Goal: Check status: Check status

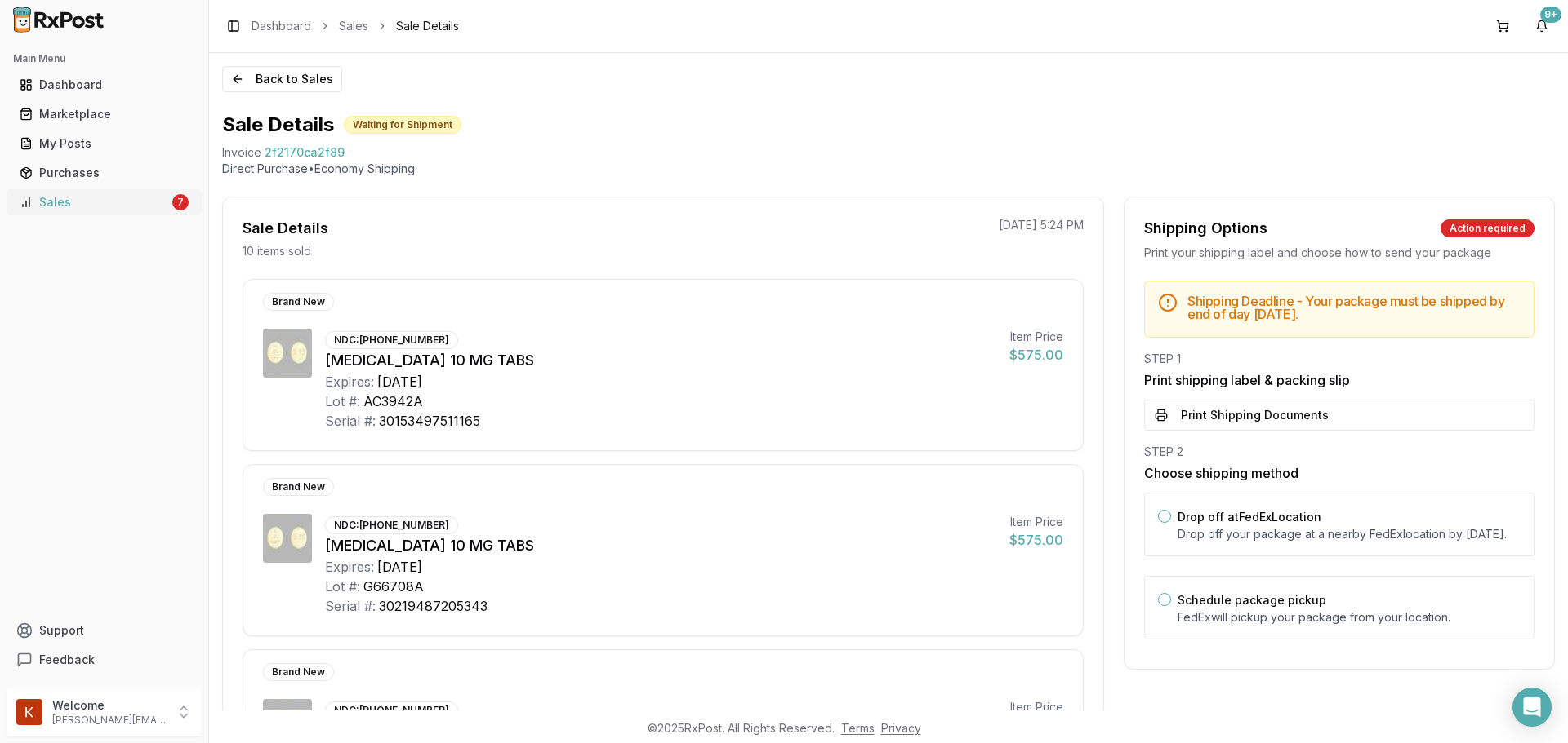
click at [92, 212] on link "Sales 7" at bounding box center [104, 202] width 182 height 29
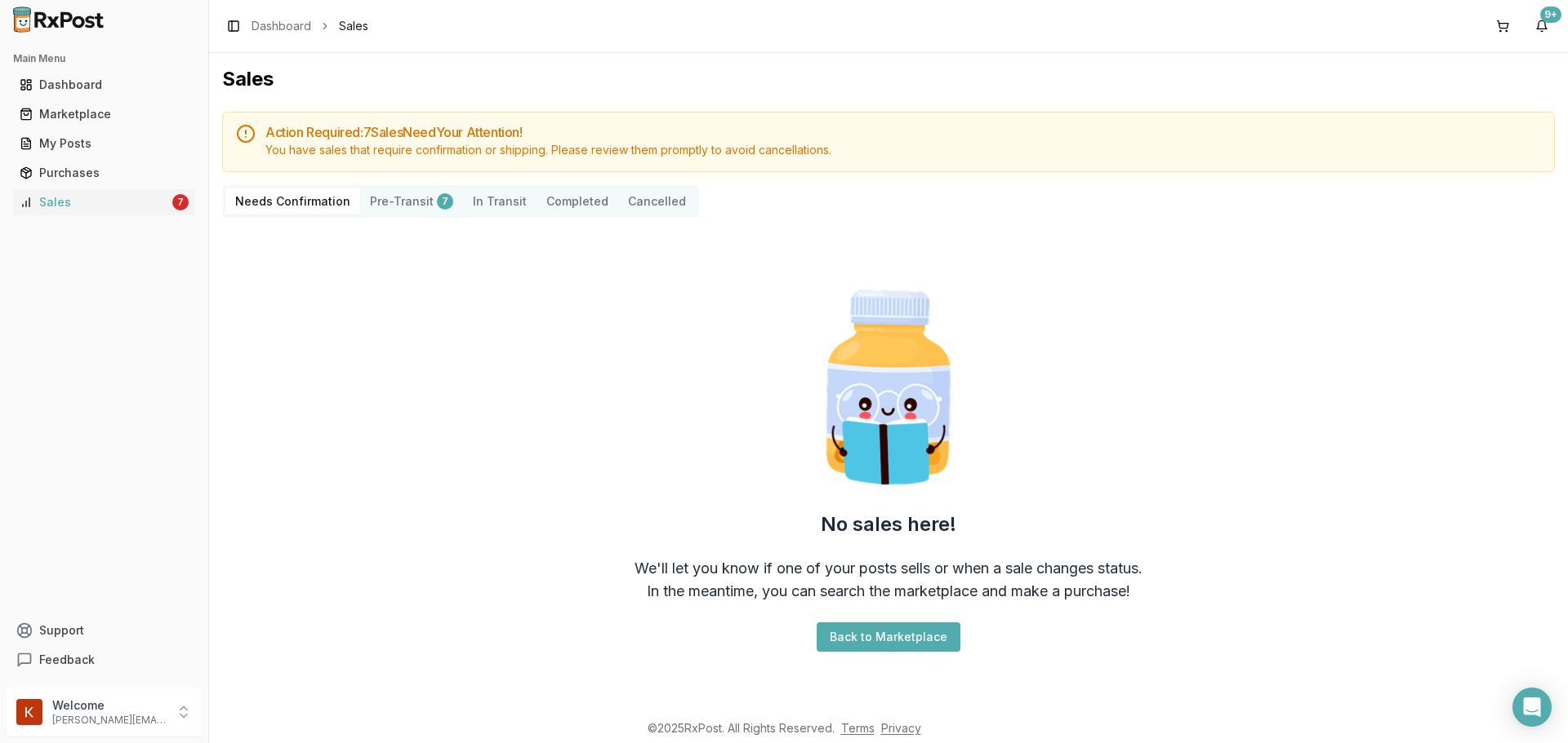
click at [408, 207] on button "Pre-Transit 7" at bounding box center [411, 202] width 103 height 26
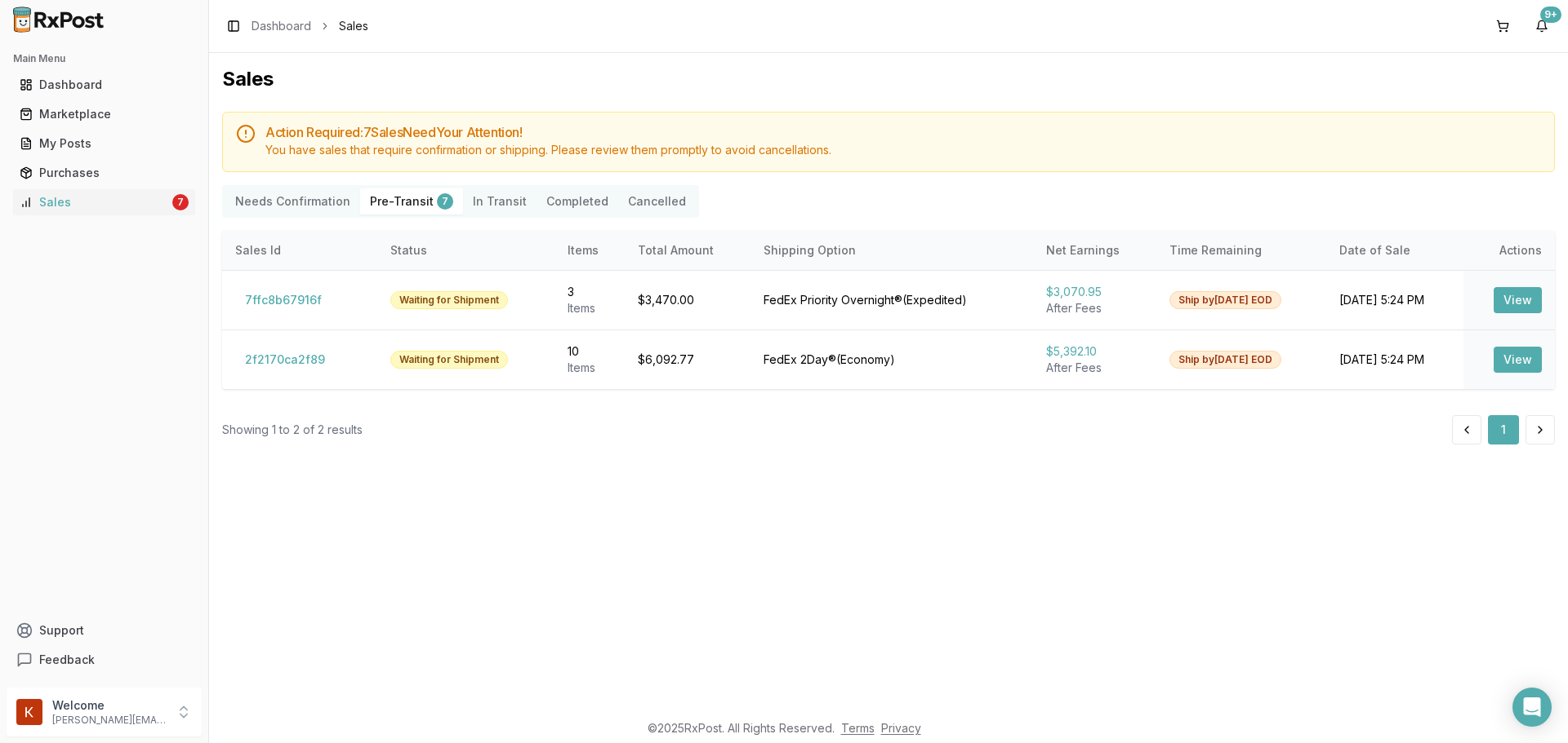
click at [494, 203] on Transit "In Transit" at bounding box center [499, 202] width 74 height 26
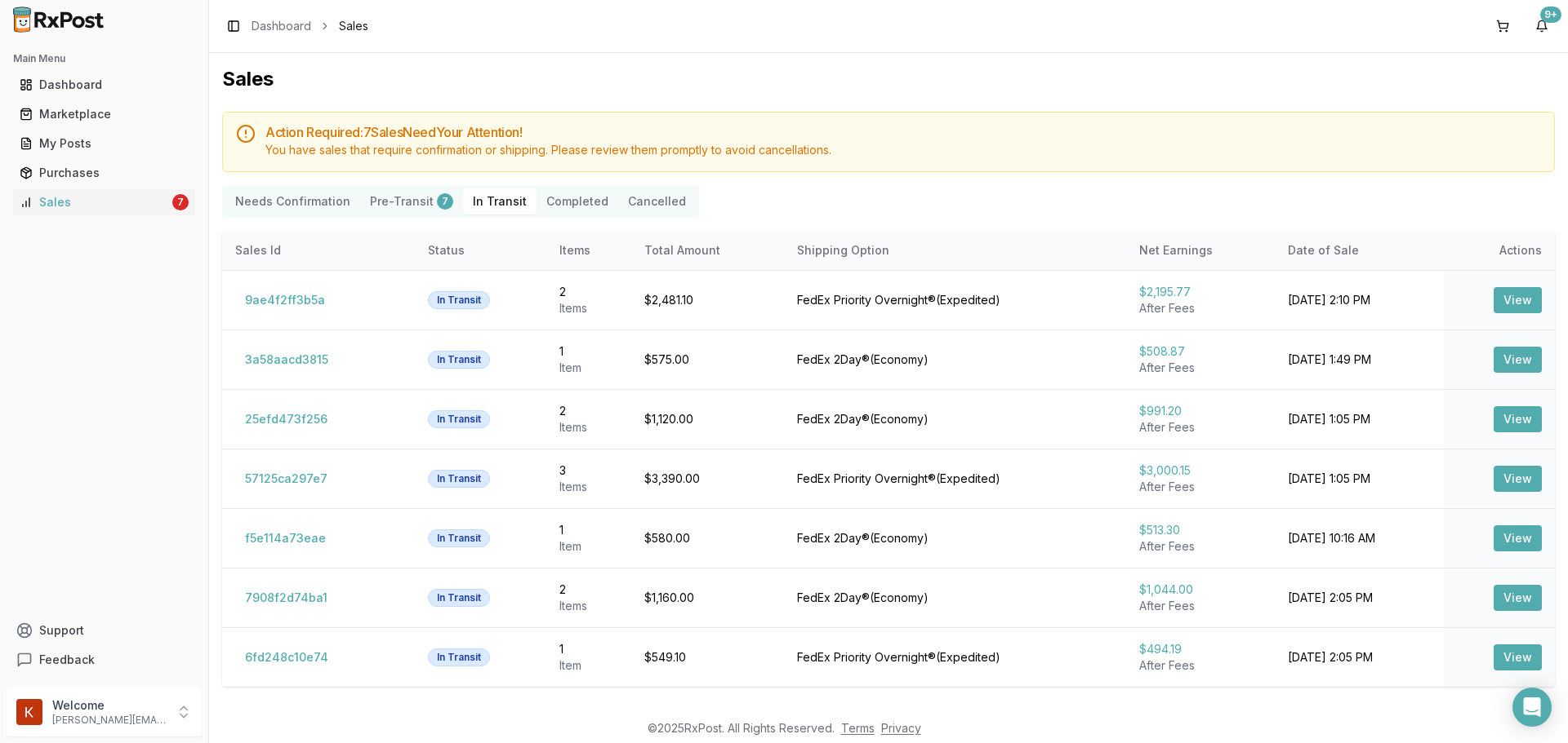
click at [55, 66] on div "Main Menu Dashboard Marketplace My Posts Purchases Sales 7" at bounding box center [104, 131] width 208 height 183
click at [72, 107] on div "Marketplace" at bounding box center [104, 114] width 169 height 16
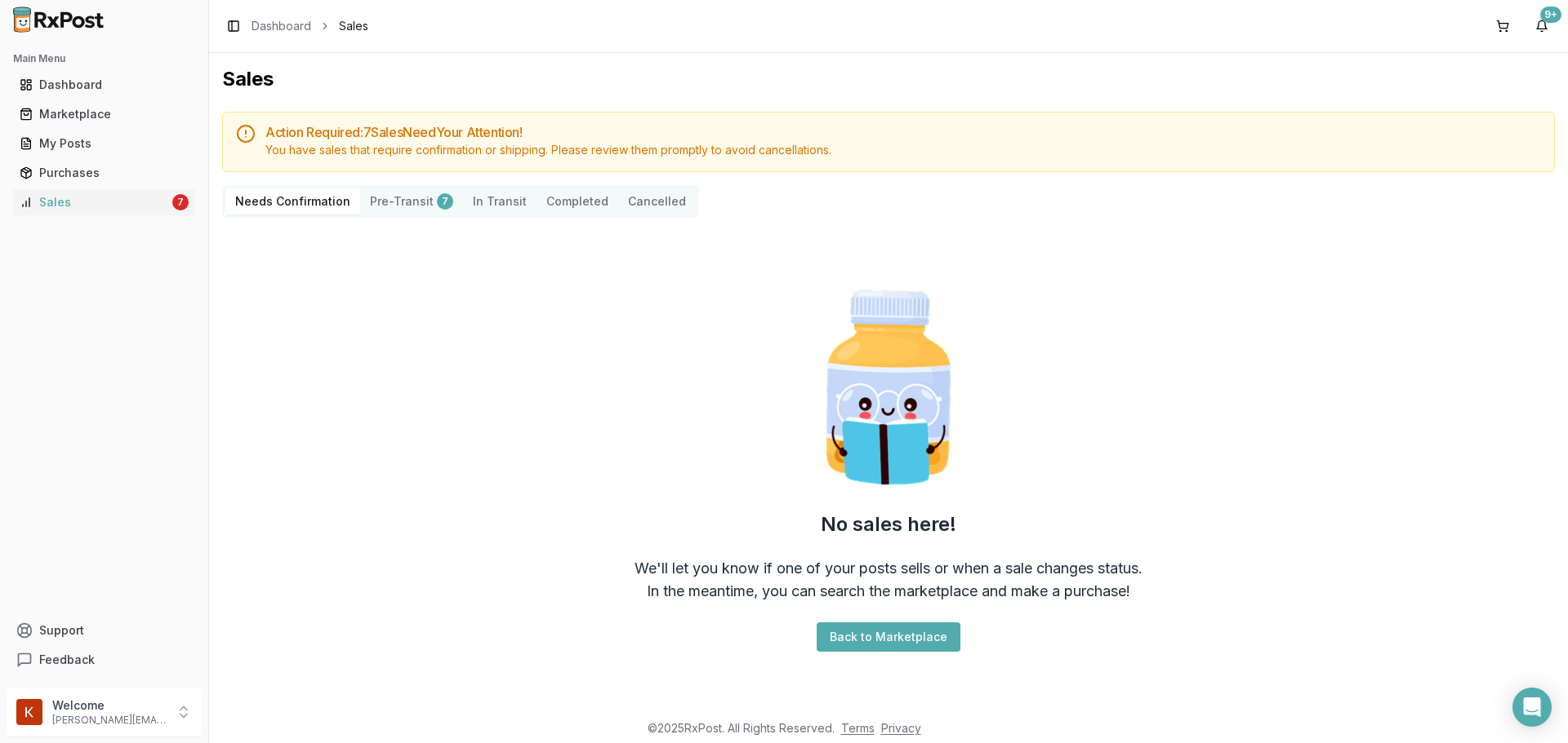
click at [420, 186] on div "Needs Confirmation Pre-Transit 7 In Transit Completed Cancelled" at bounding box center [461, 202] width 477 height 33
click at [416, 197] on button "Pre-Transit 7" at bounding box center [411, 202] width 103 height 26
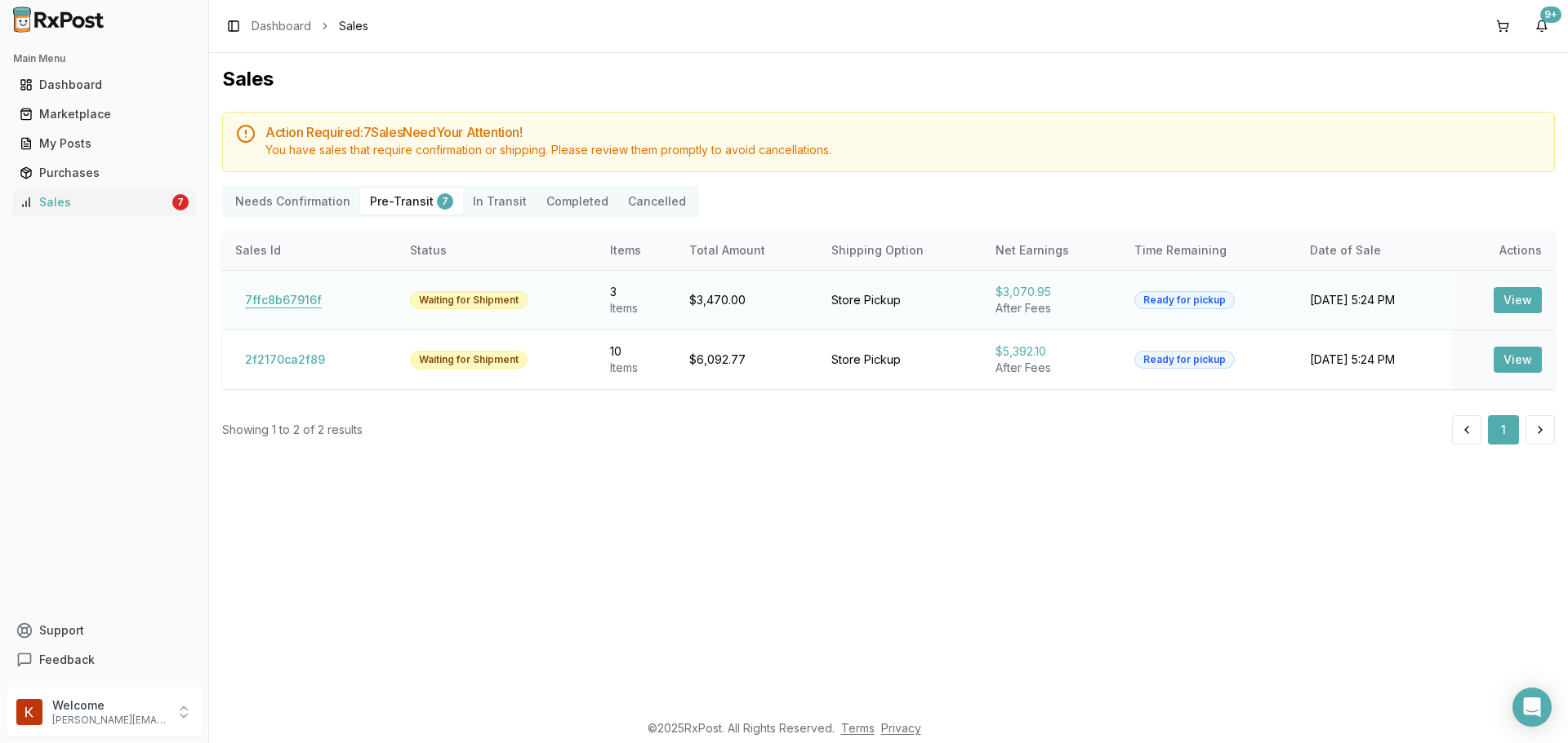
click at [282, 299] on button "7ffc8b67916f" at bounding box center [284, 300] width 96 height 26
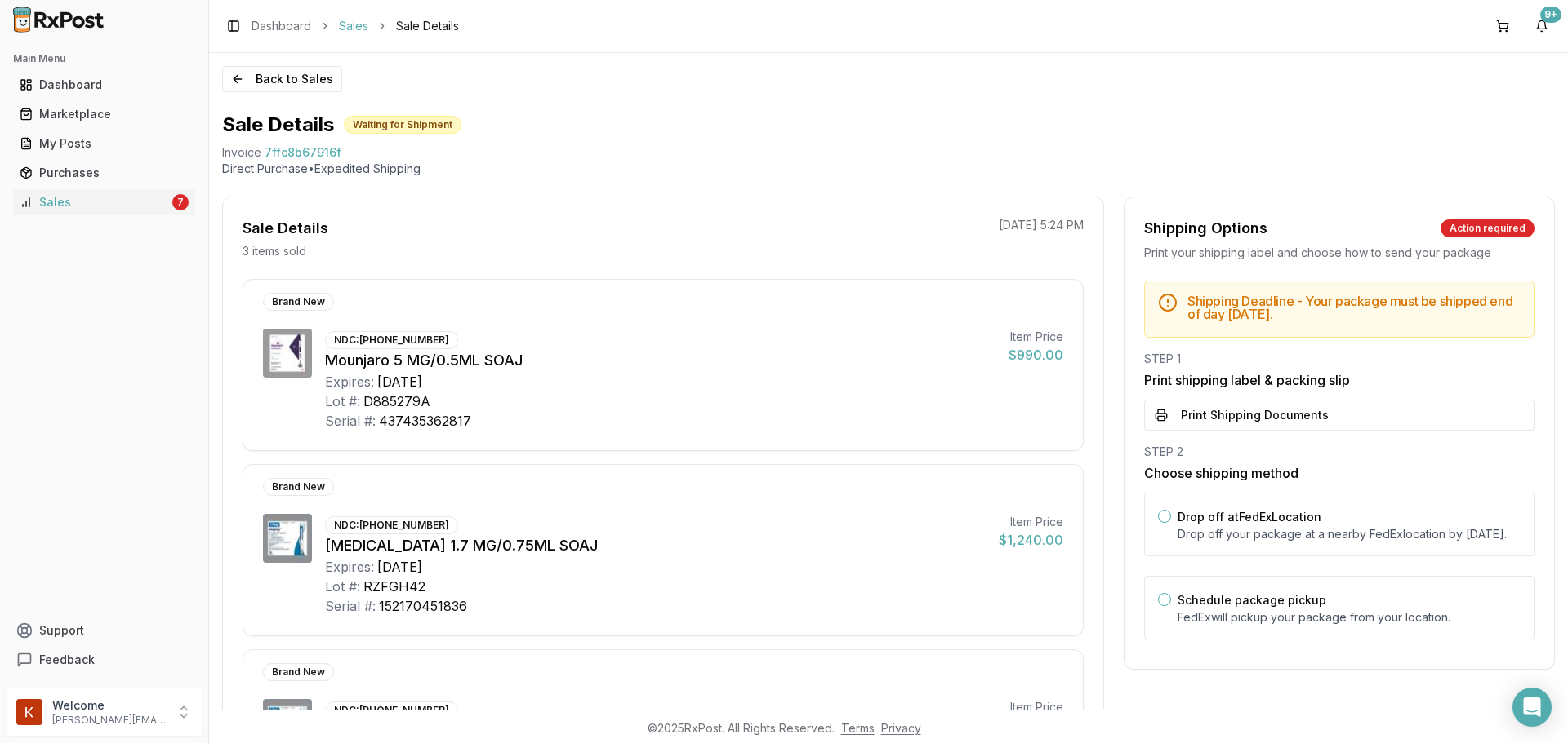
click at [362, 27] on link "Sales" at bounding box center [353, 25] width 29 height 16
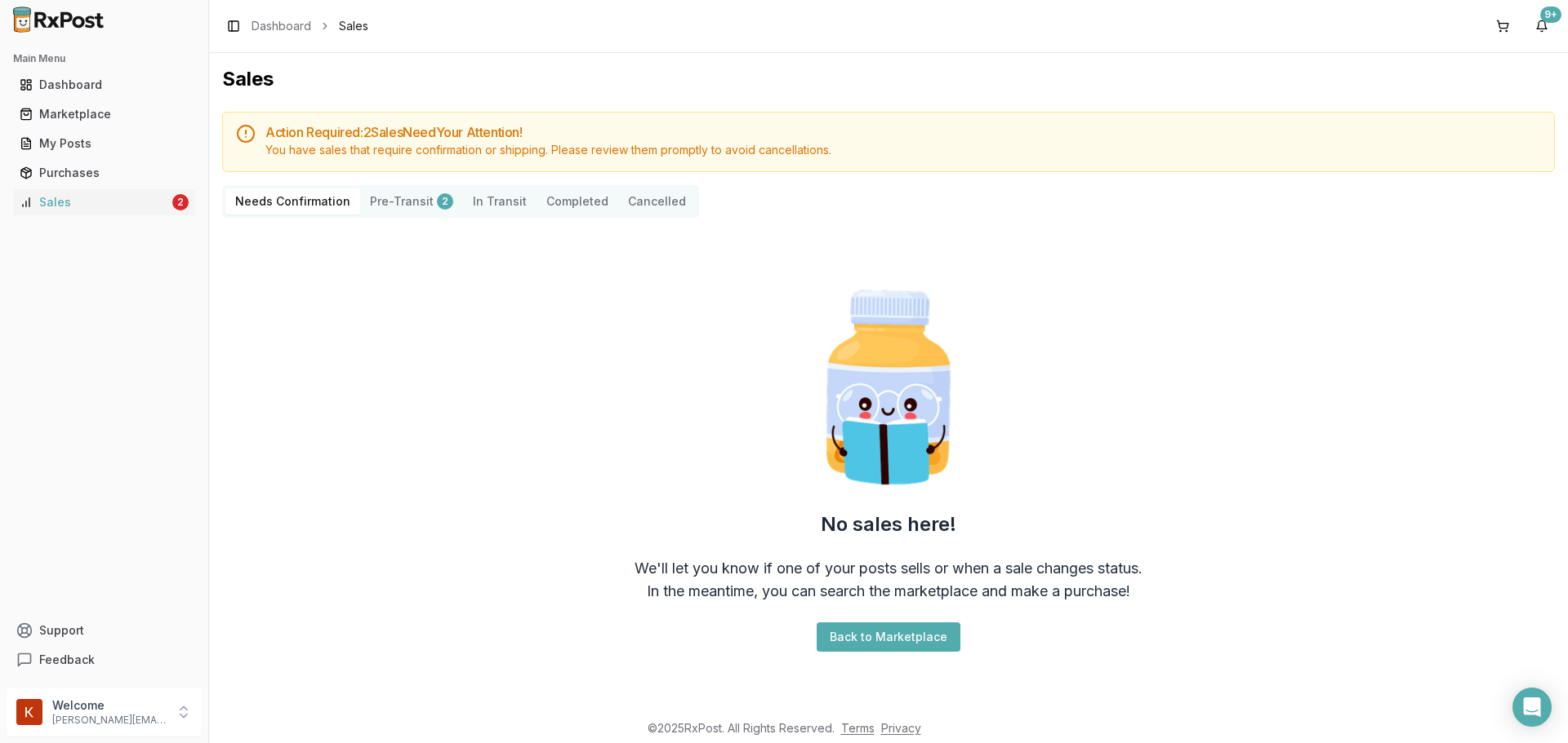
click at [383, 187] on div "Needs Confirmation Pre-Transit 2 In Transit Completed Cancelled" at bounding box center [461, 202] width 477 height 33
click at [384, 193] on button "Pre-Transit 2" at bounding box center [411, 202] width 103 height 26
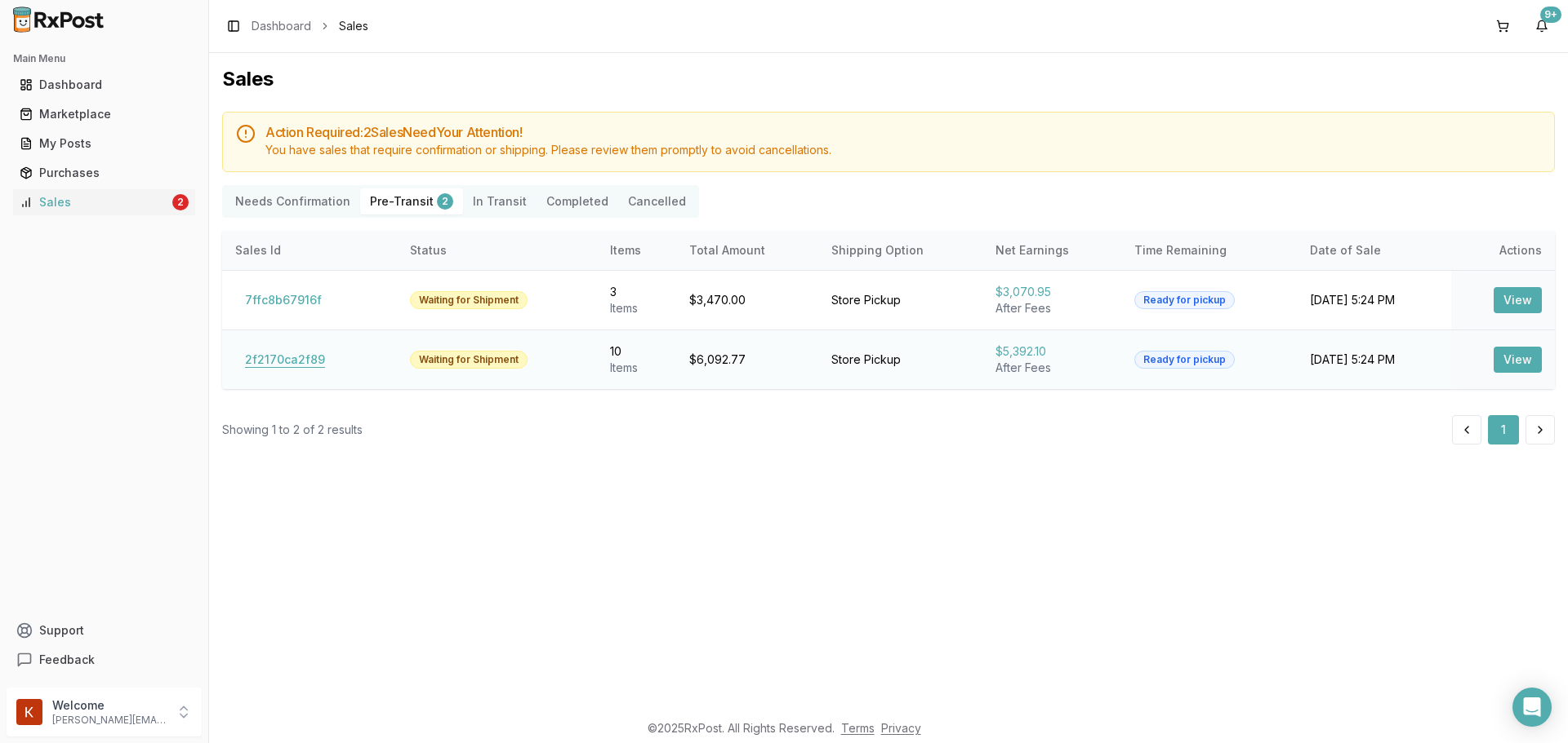
click at [297, 358] on button "2f2170ca2f89" at bounding box center [286, 360] width 100 height 26
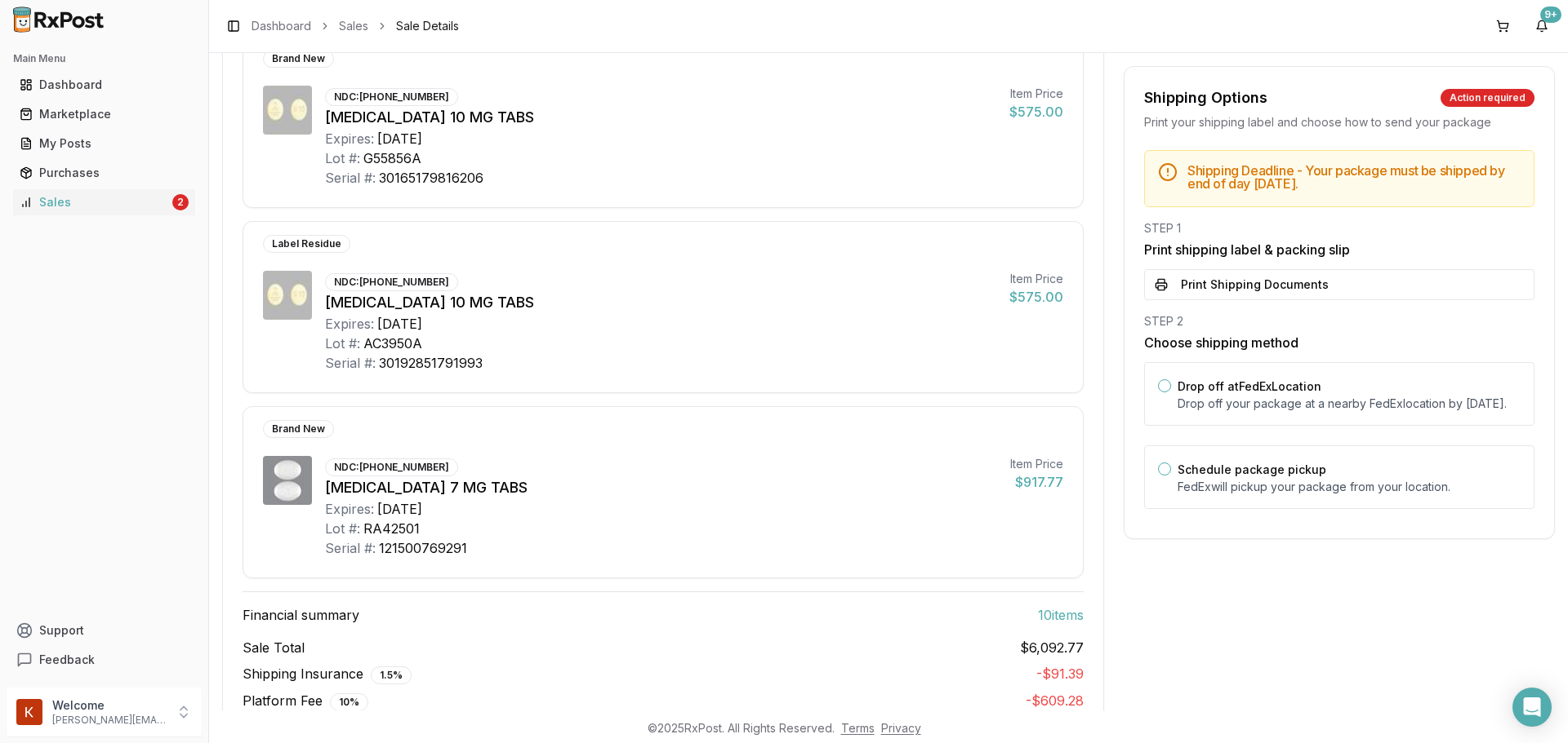
scroll to position [1643, 0]
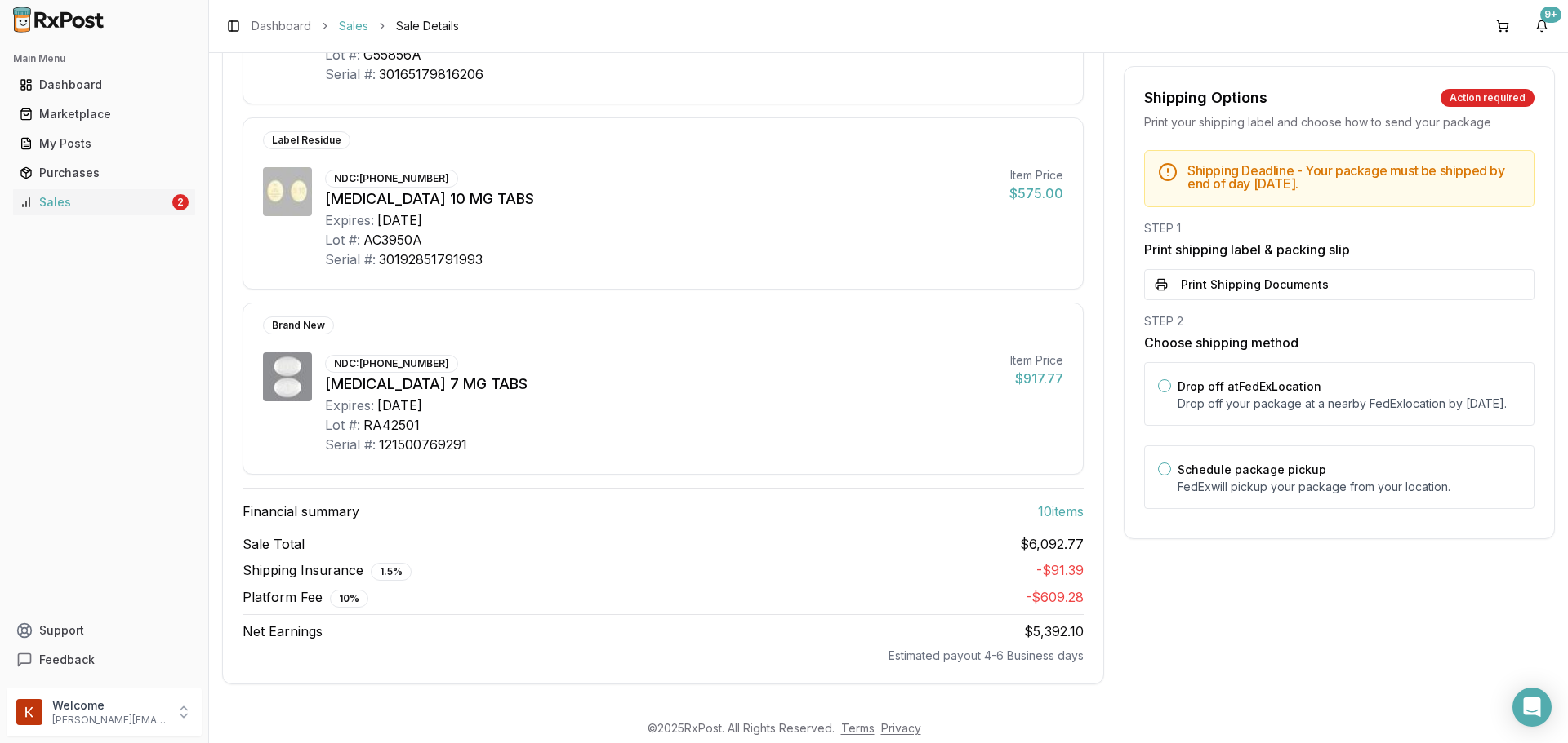
click at [362, 33] on link "Sales" at bounding box center [353, 25] width 29 height 16
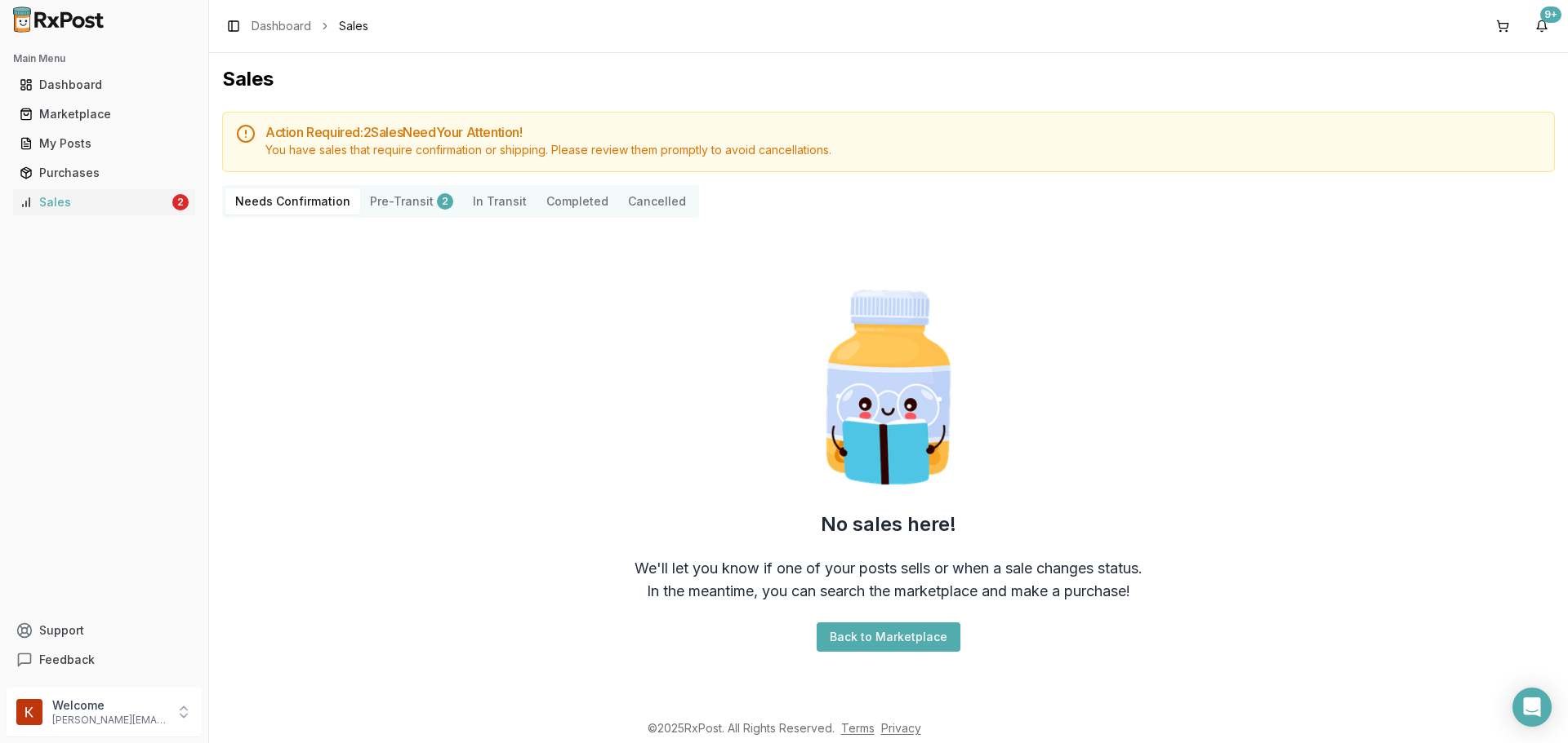
click at [464, 197] on Transit "In Transit" at bounding box center [499, 202] width 74 height 26
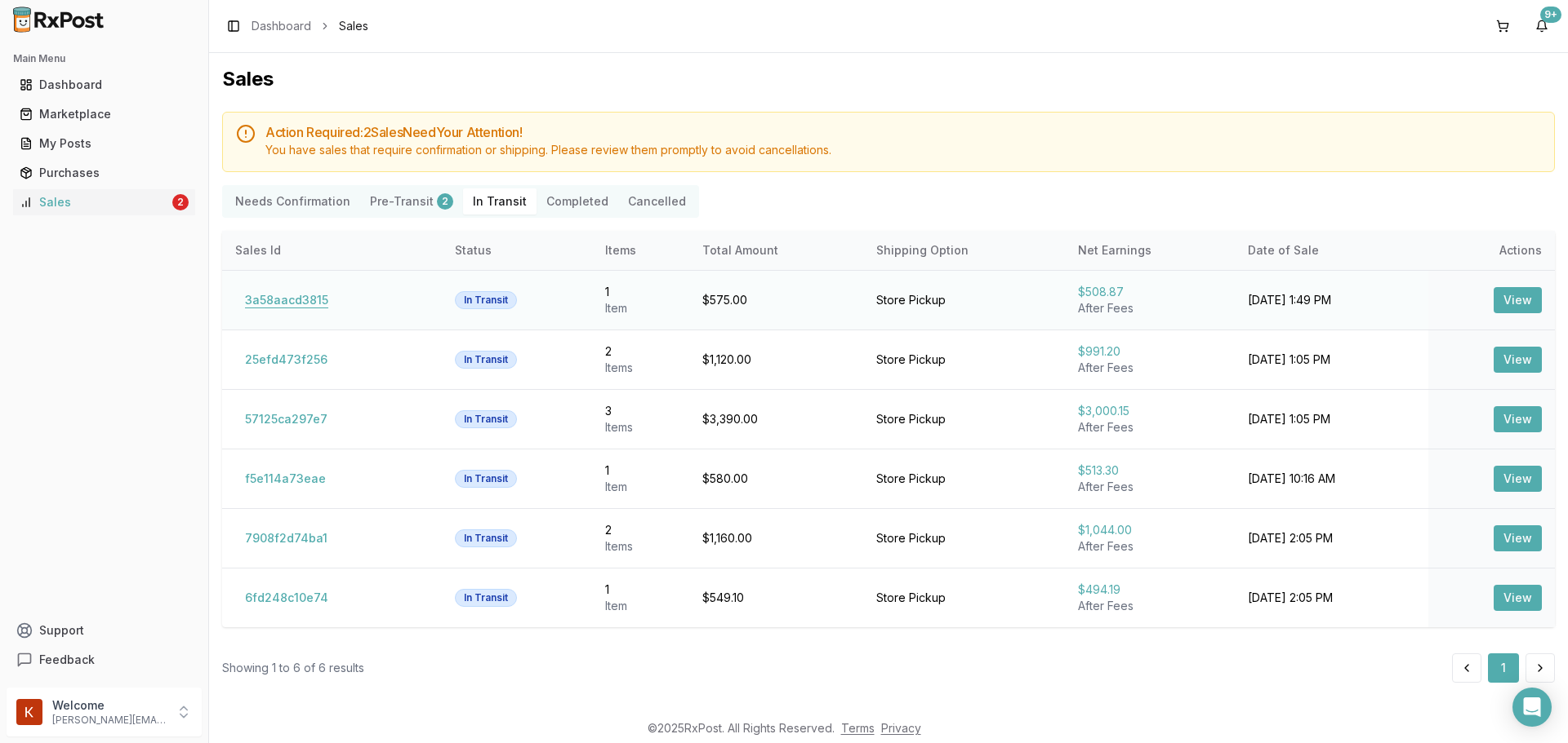
click at [300, 299] on button "3a58aacd3815" at bounding box center [286, 300] width 103 height 26
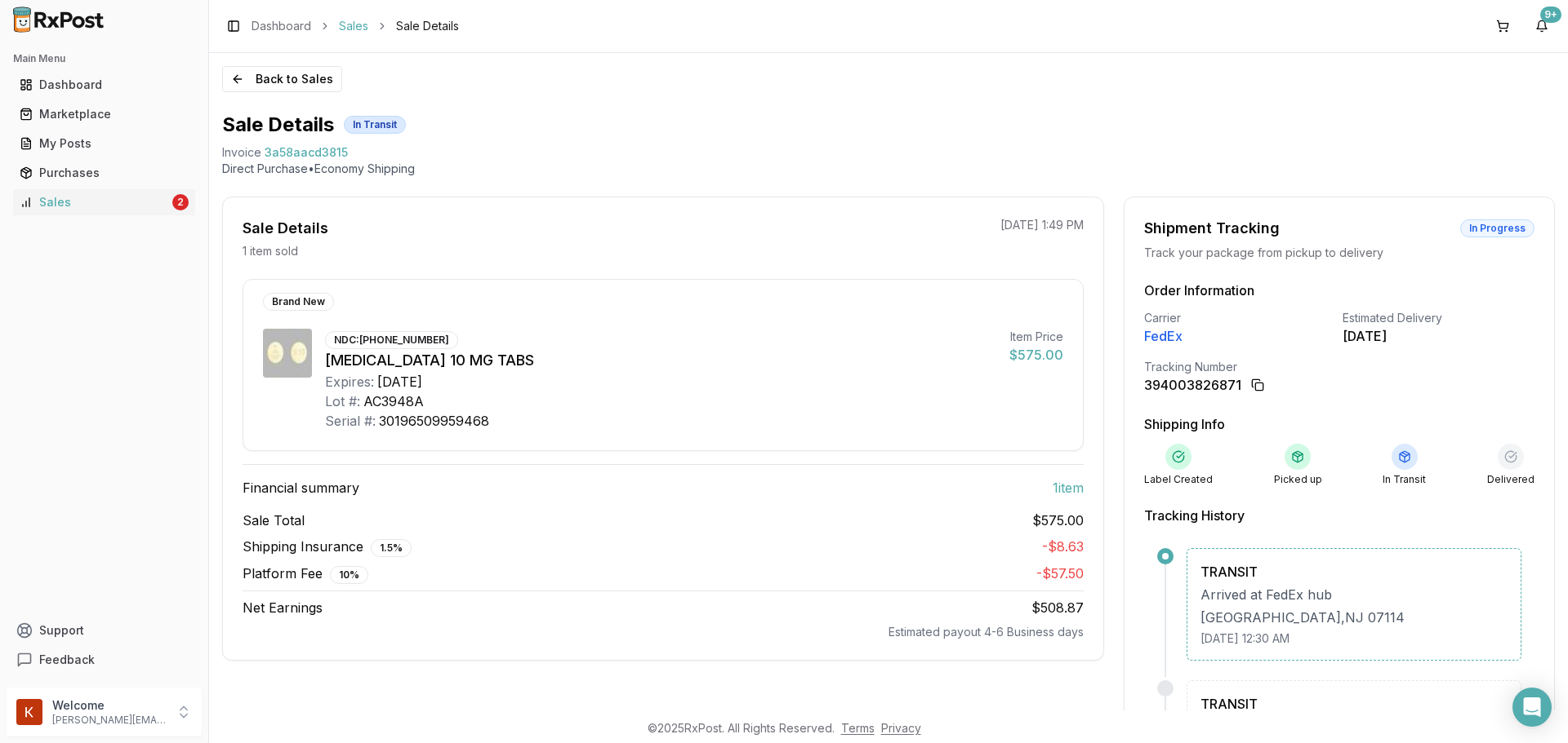
click at [339, 32] on link "Sales" at bounding box center [353, 25] width 29 height 16
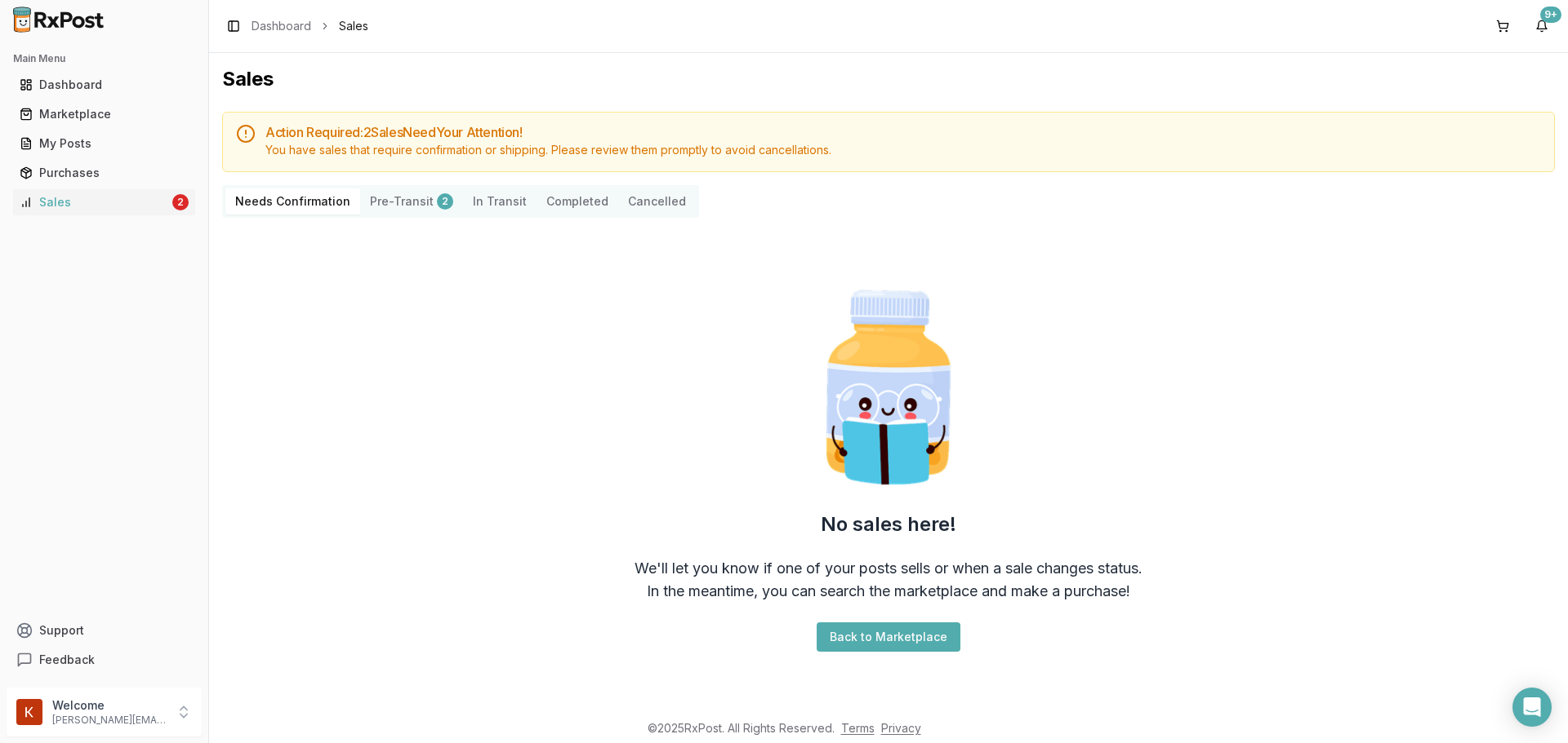
click at [471, 199] on Transit "In Transit" at bounding box center [499, 202] width 74 height 26
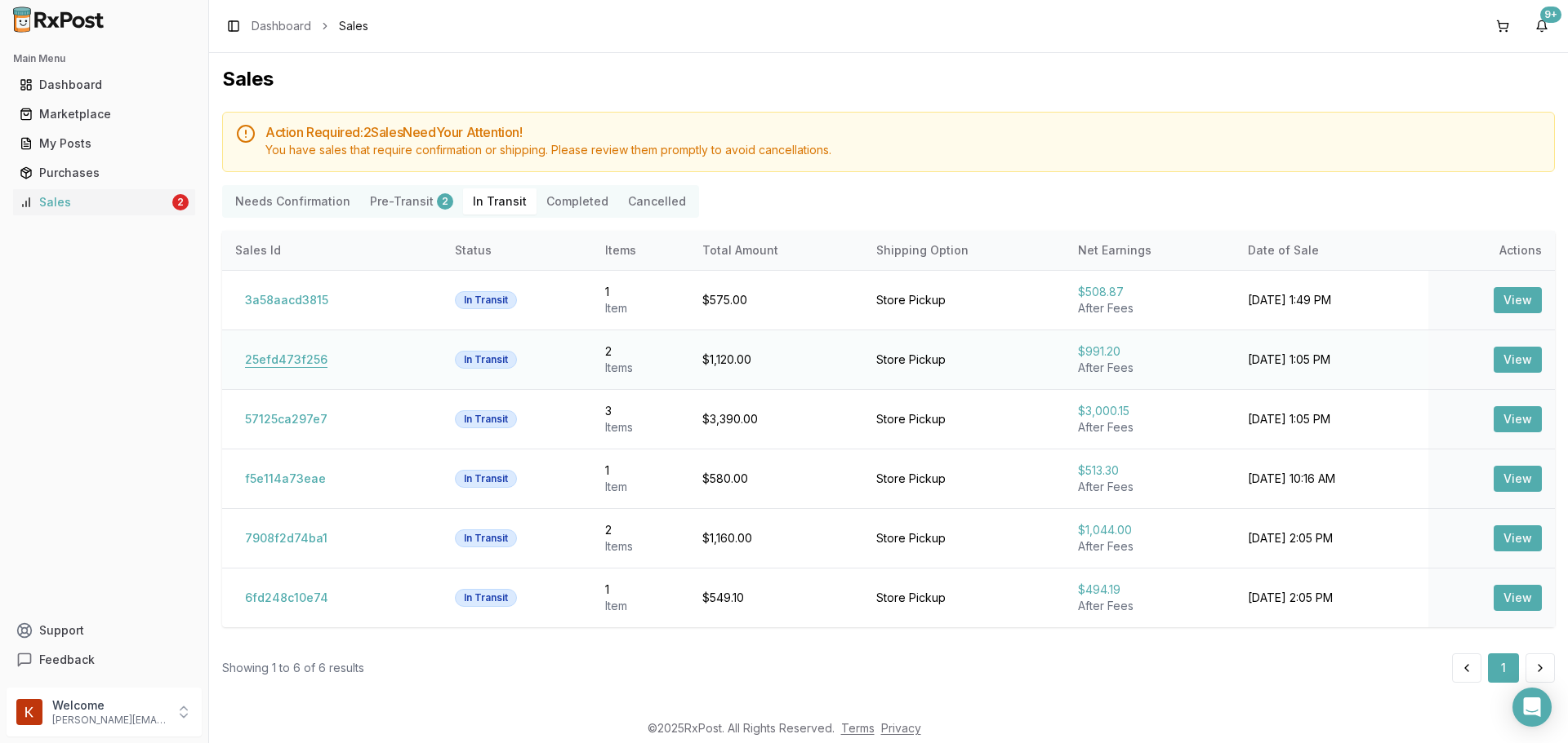
click at [269, 363] on button "25efd473f256" at bounding box center [286, 360] width 102 height 26
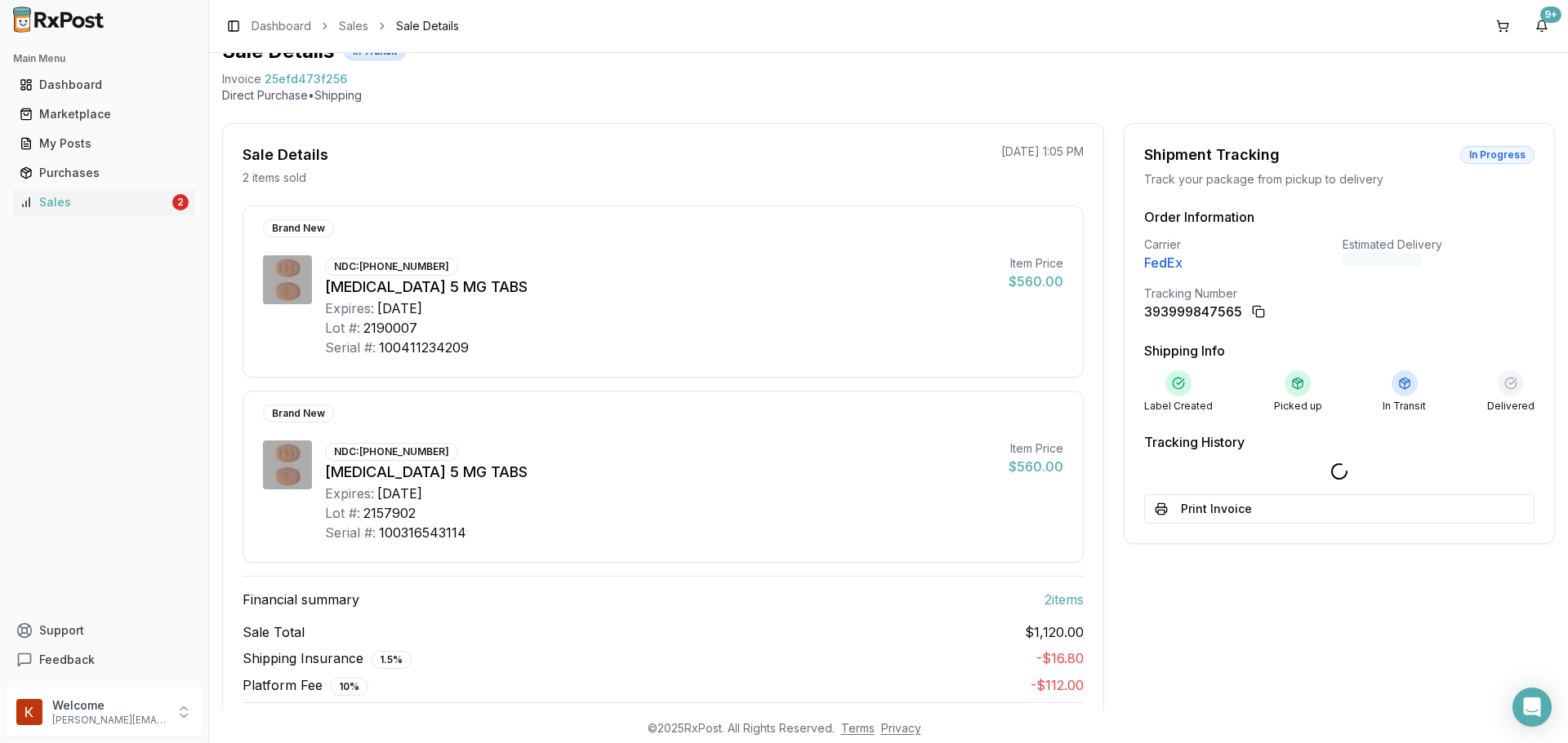
scroll to position [162, 0]
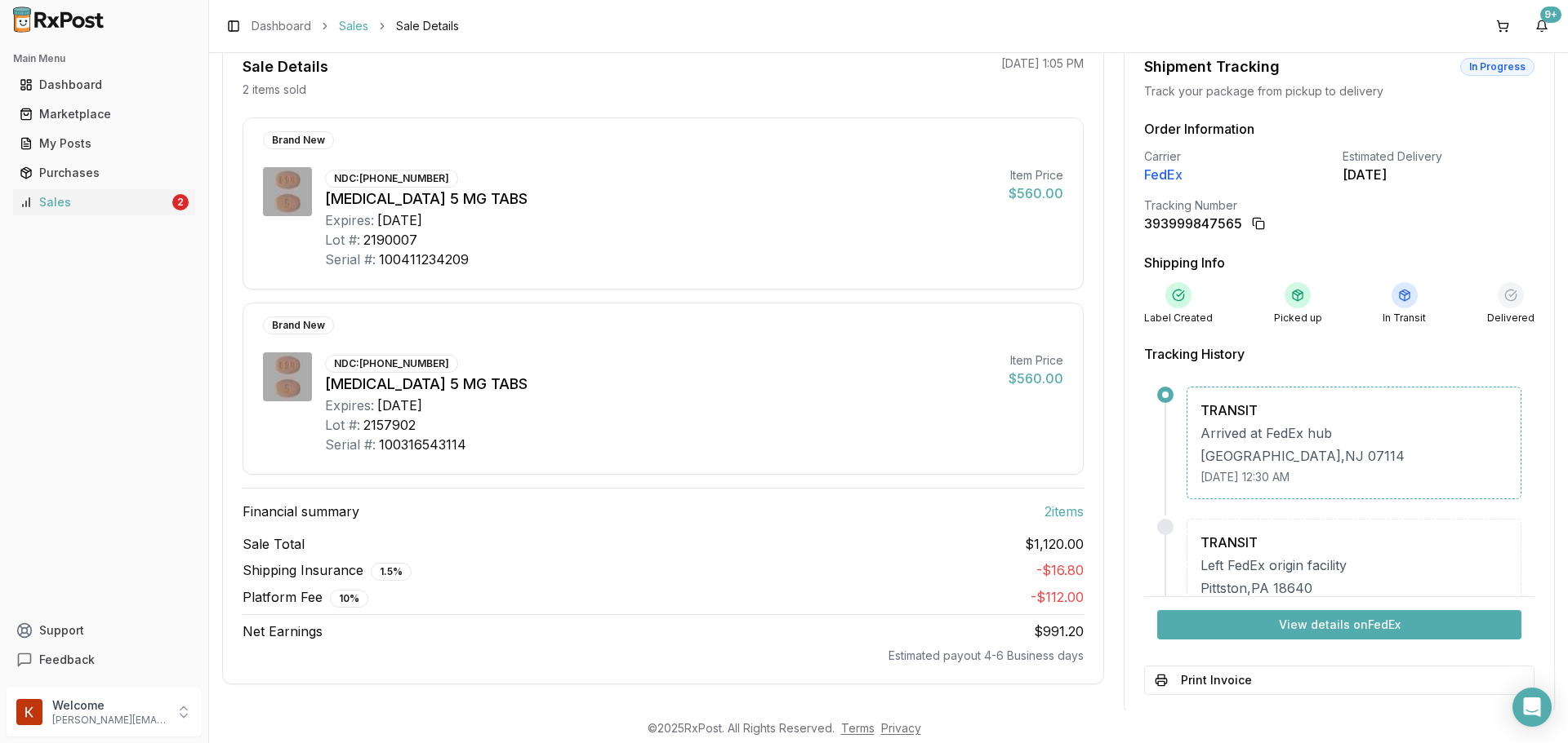
click at [362, 31] on link "Sales" at bounding box center [353, 25] width 29 height 16
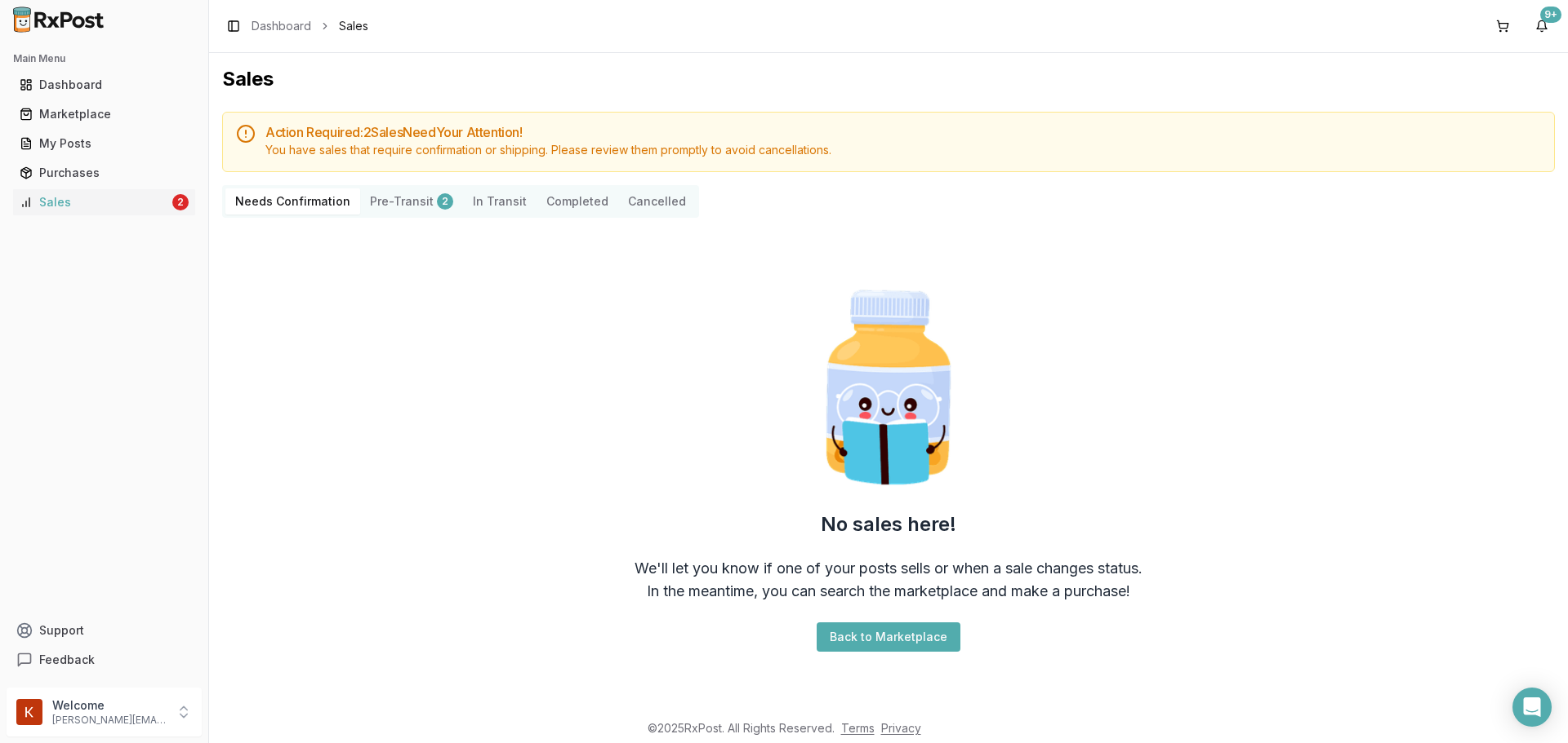
click at [492, 200] on Transit "In Transit" at bounding box center [499, 202] width 74 height 26
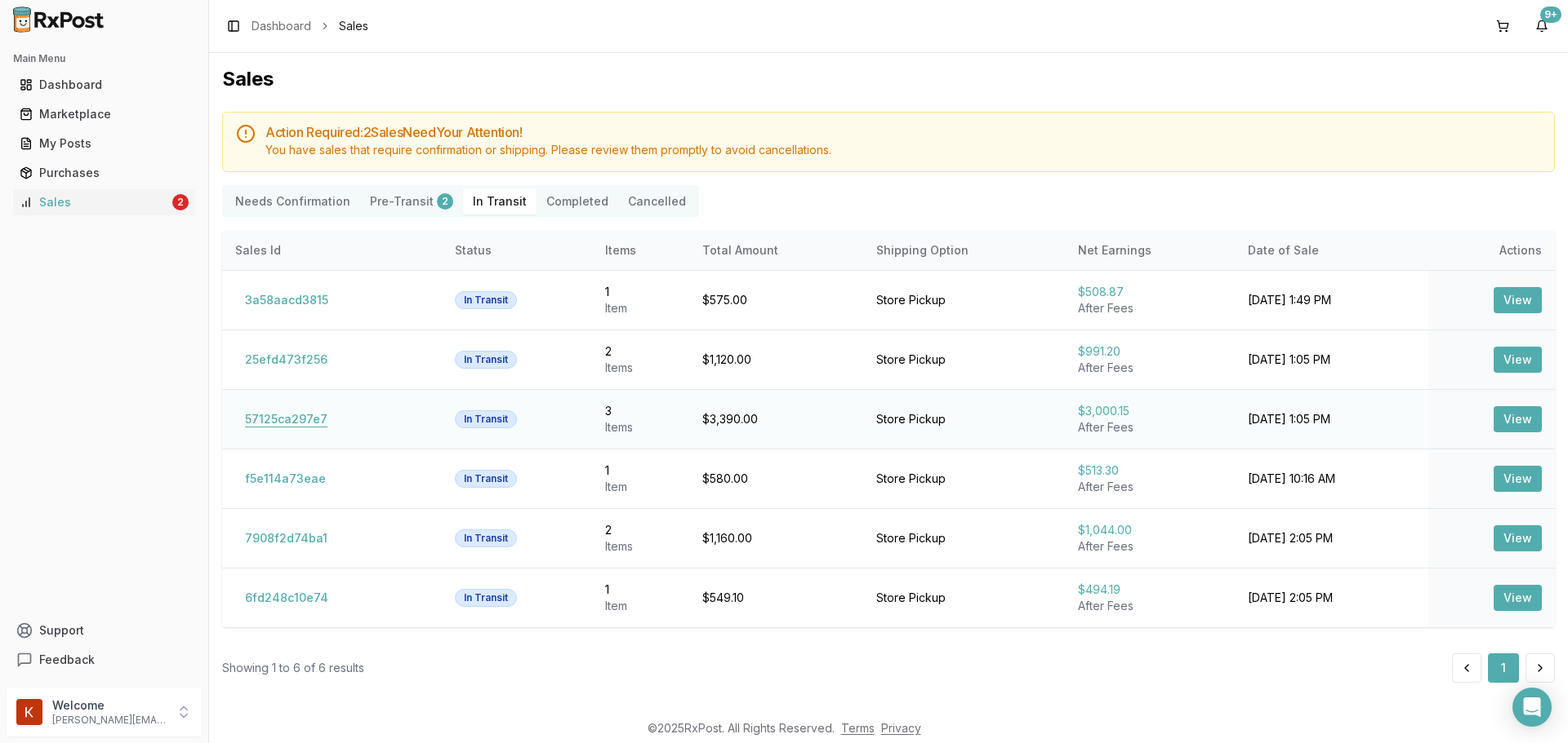
click at [292, 414] on button "57125ca297e7" at bounding box center [286, 420] width 102 height 26
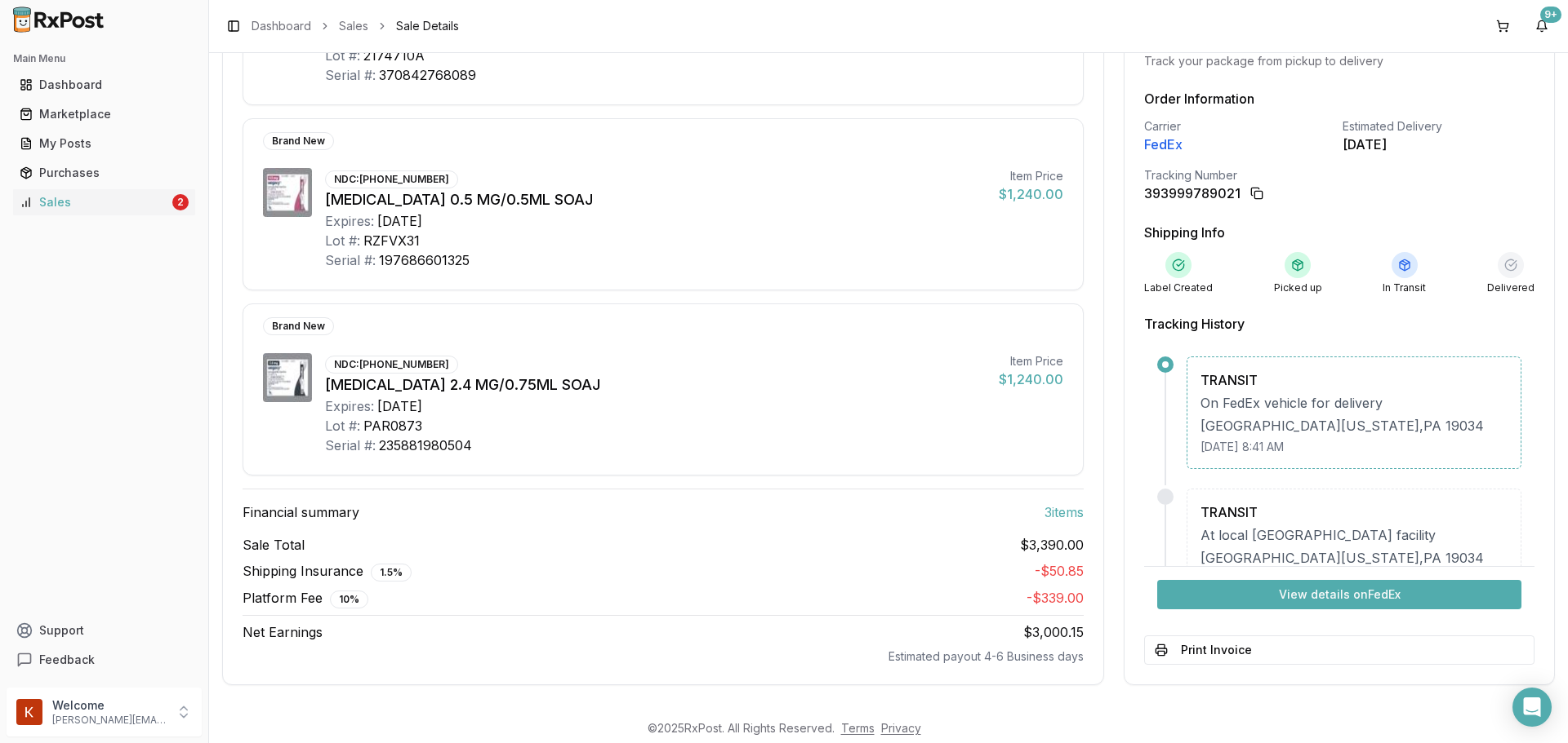
scroll to position [347, 0]
drag, startPoint x: 1207, startPoint y: 117, endPoint x: 1196, endPoint y: 113, distance: 11.7
click at [1207, 118] on div "Carrier" at bounding box center [1240, 125] width 192 height 16
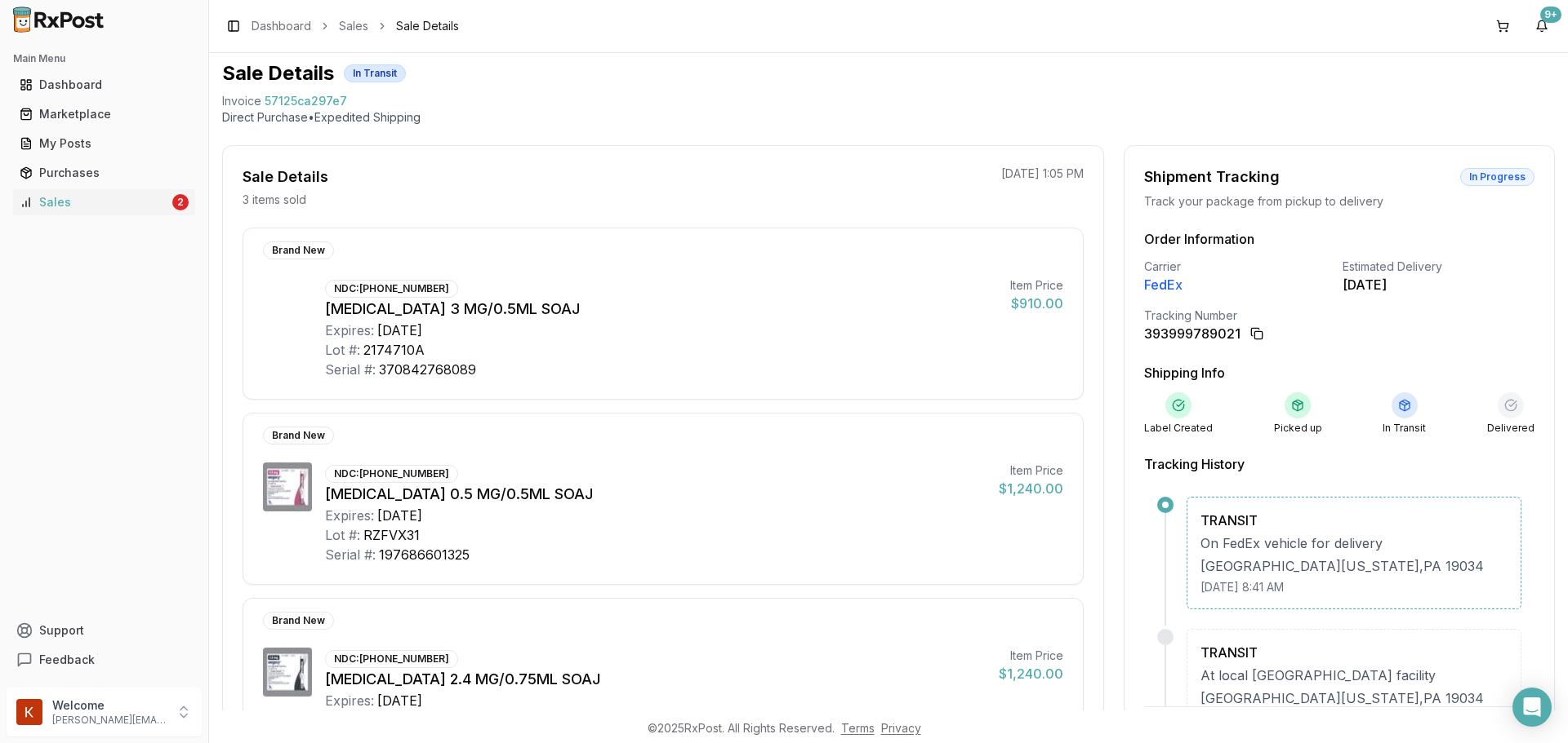
scroll to position [0, 0]
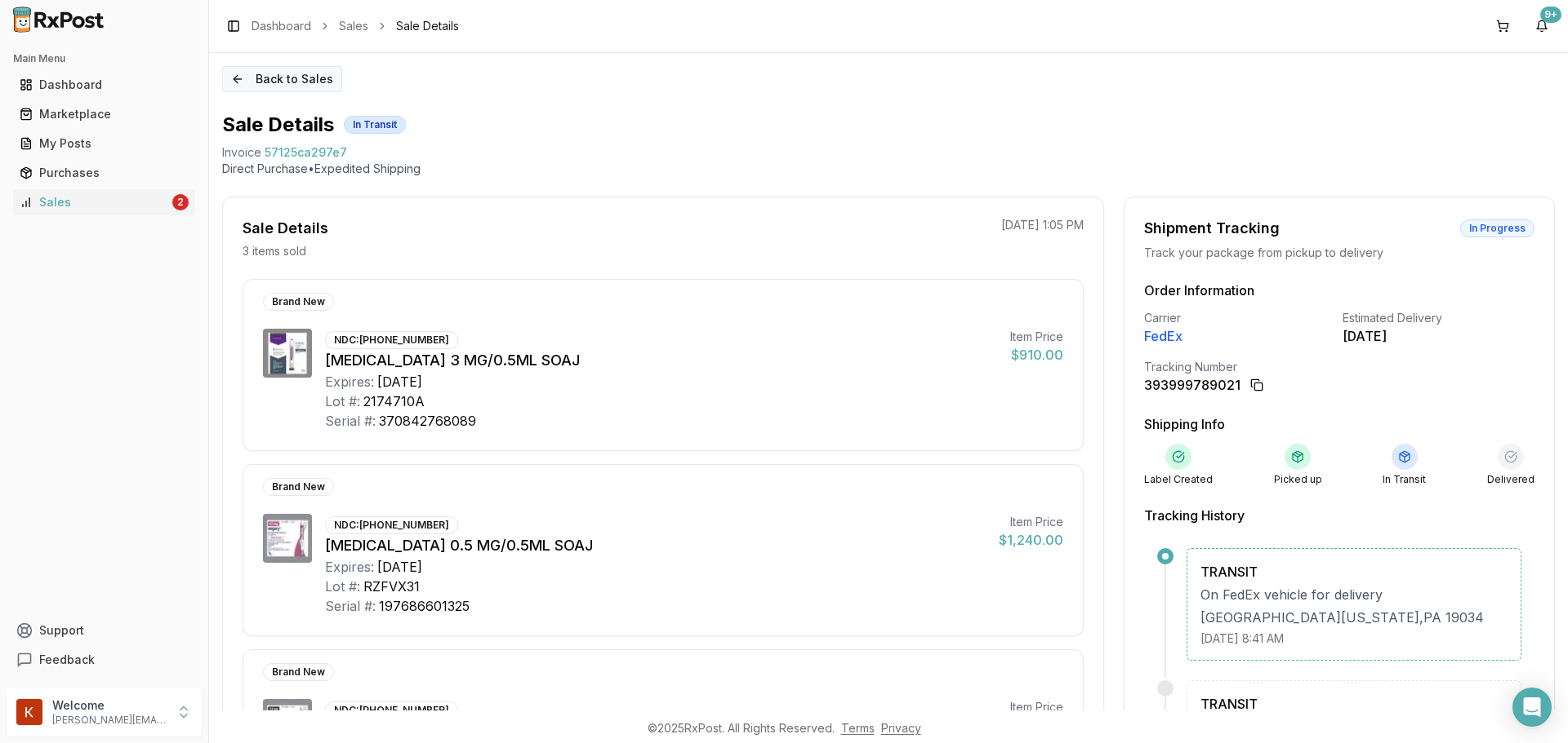
click at [286, 86] on button "Back to Sales" at bounding box center [282, 79] width 120 height 26
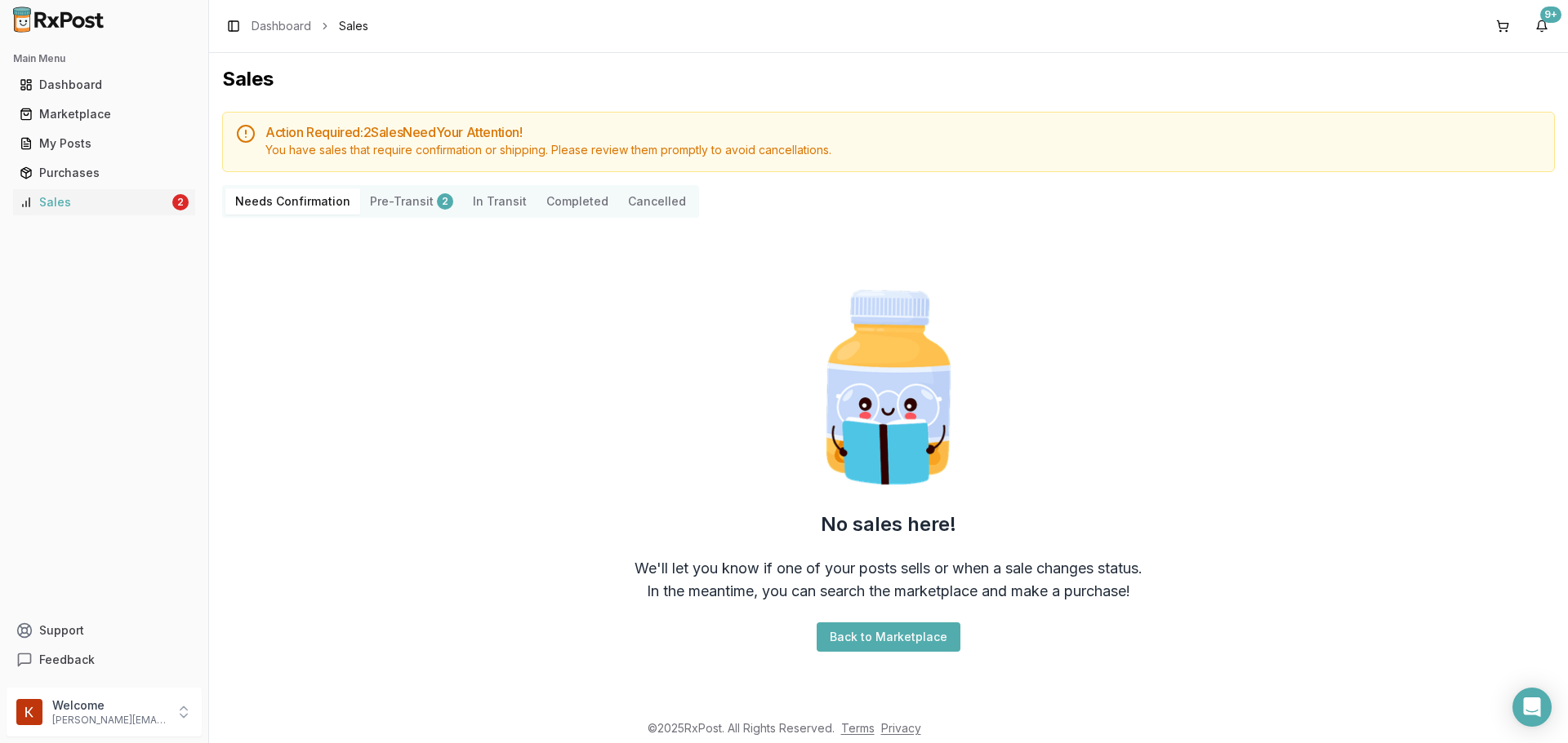
click at [384, 202] on button "Pre-Transit 2" at bounding box center [411, 202] width 103 height 26
click at [506, 205] on Transit "In Transit" at bounding box center [499, 202] width 74 height 26
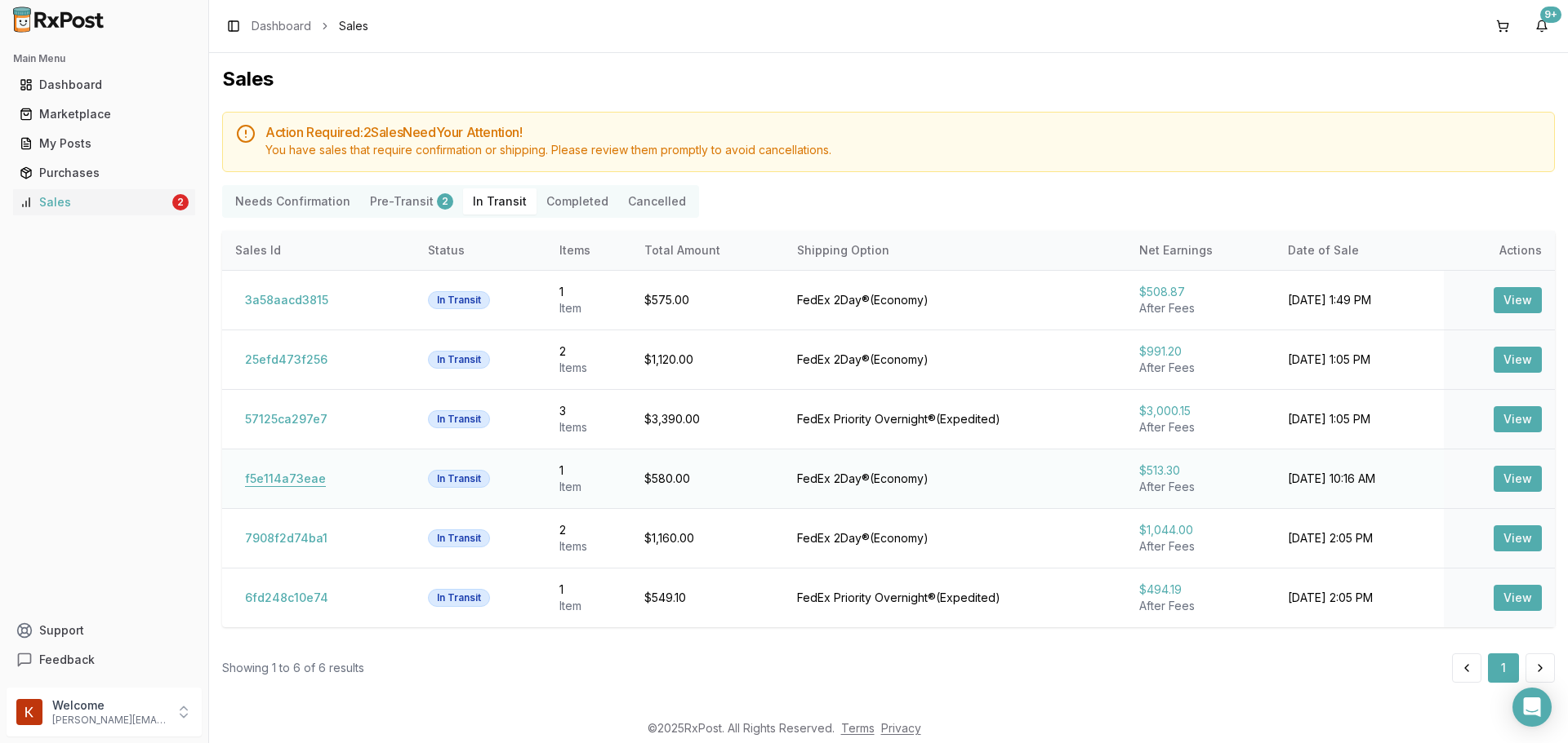
click at [289, 473] on button "f5e114a73eae" at bounding box center [286, 479] width 101 height 26
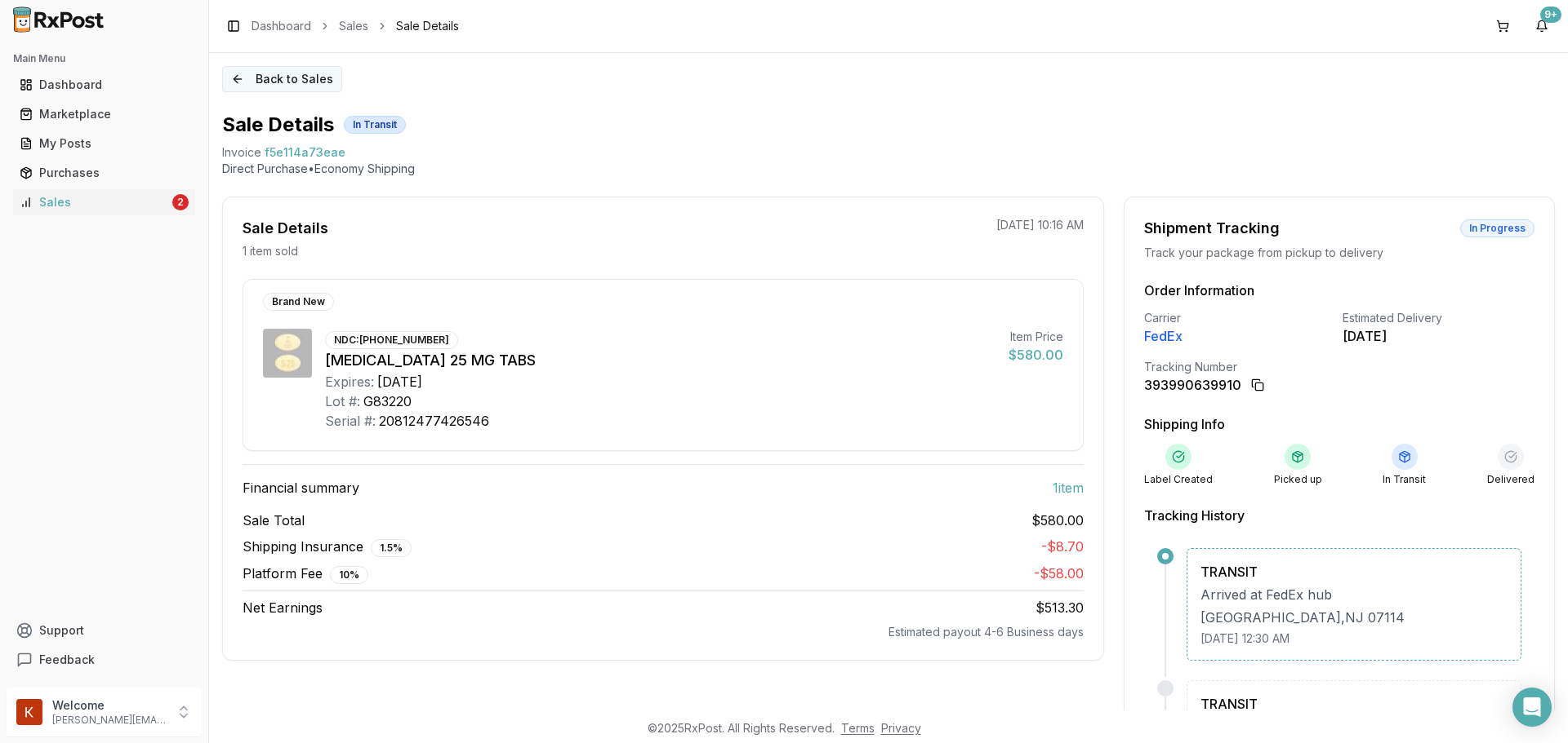
click at [319, 89] on button "Back to Sales" at bounding box center [282, 79] width 120 height 26
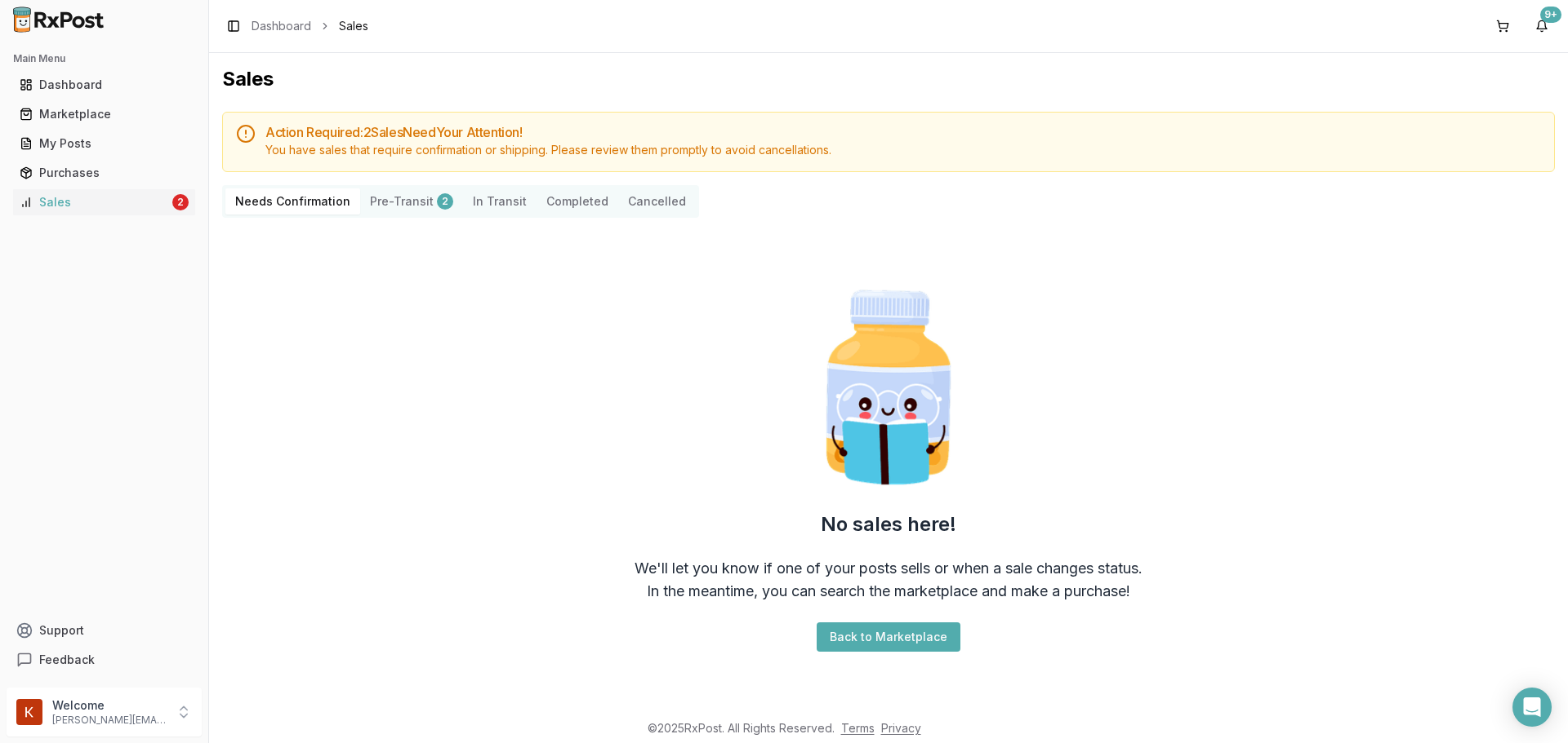
click at [481, 194] on Transit "In Transit" at bounding box center [499, 202] width 74 height 26
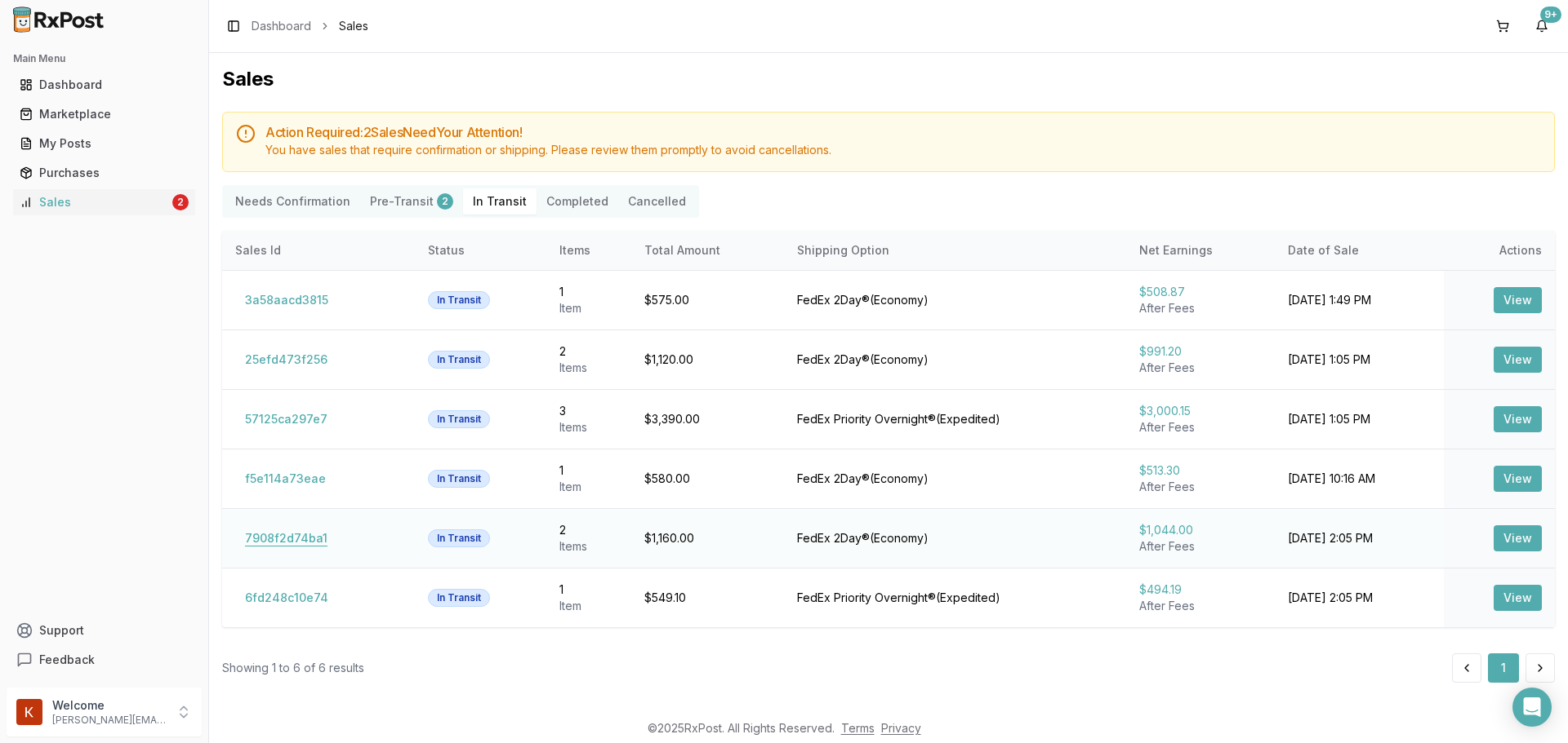
click at [302, 544] on button "7908f2d74ba1" at bounding box center [286, 539] width 102 height 26
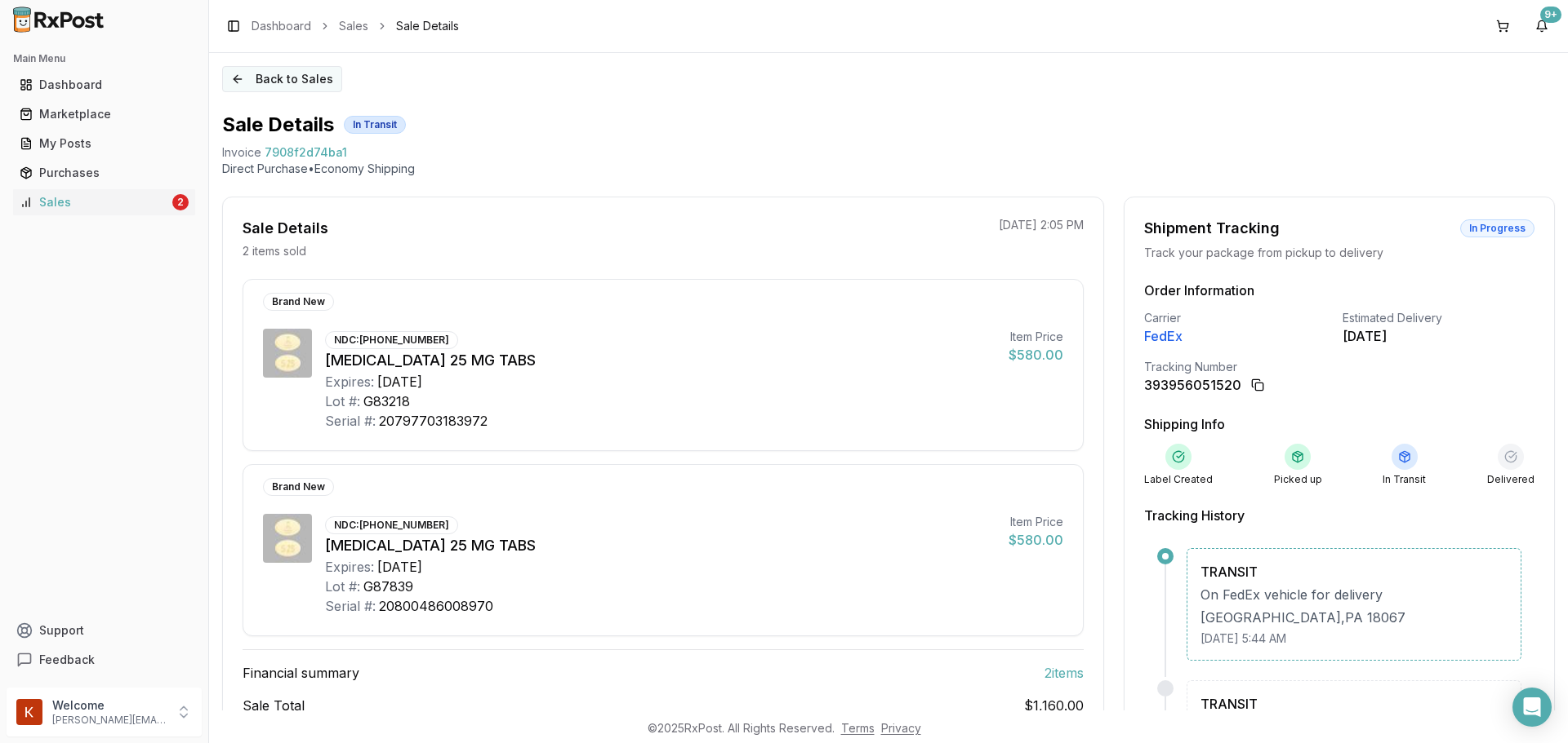
click at [289, 68] on button "Back to Sales" at bounding box center [282, 79] width 120 height 26
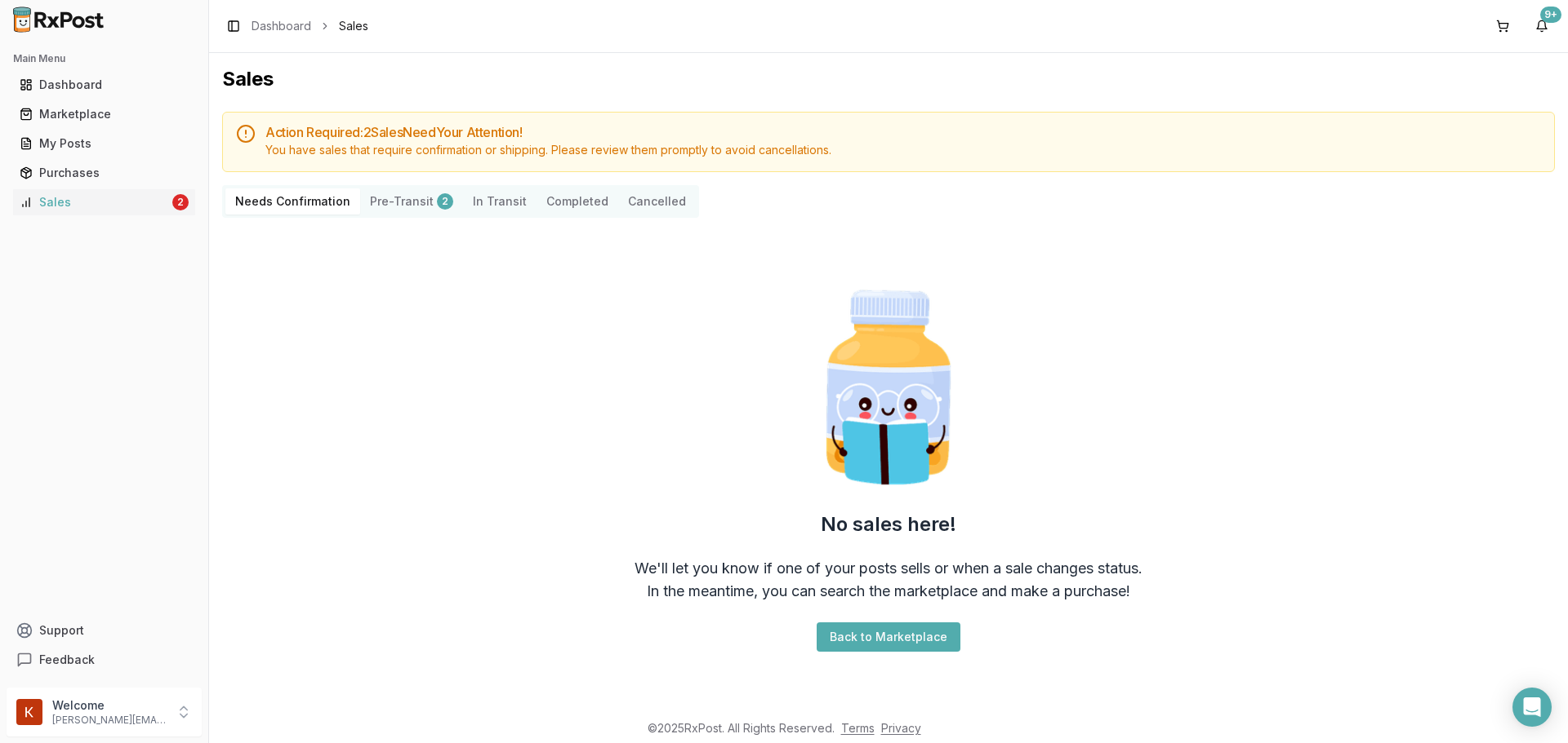
click at [496, 192] on Transit "In Transit" at bounding box center [499, 202] width 74 height 26
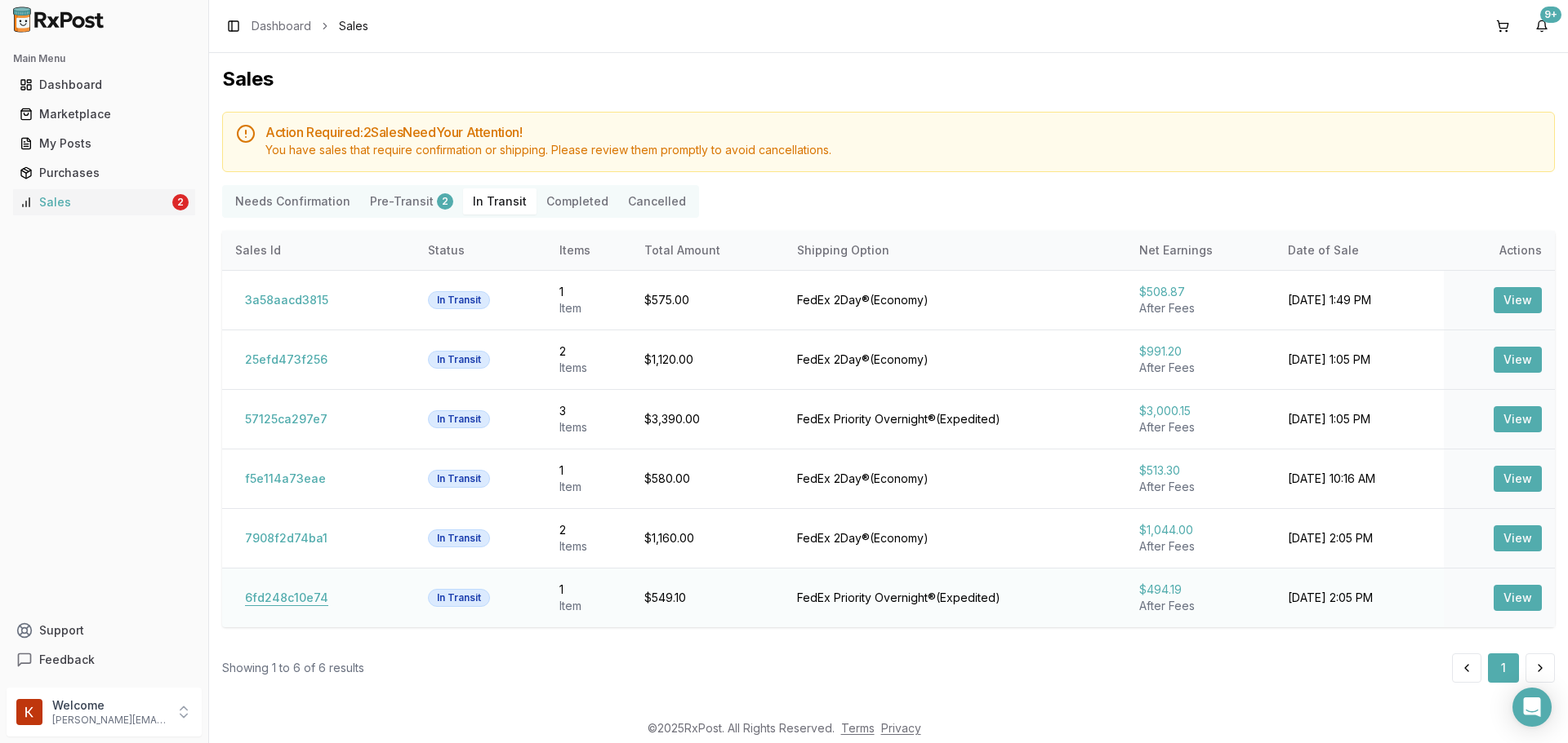
click at [309, 592] on button "6fd248c10e74" at bounding box center [286, 598] width 103 height 26
